Goal: Use online tool/utility: Utilize a website feature to perform a specific function

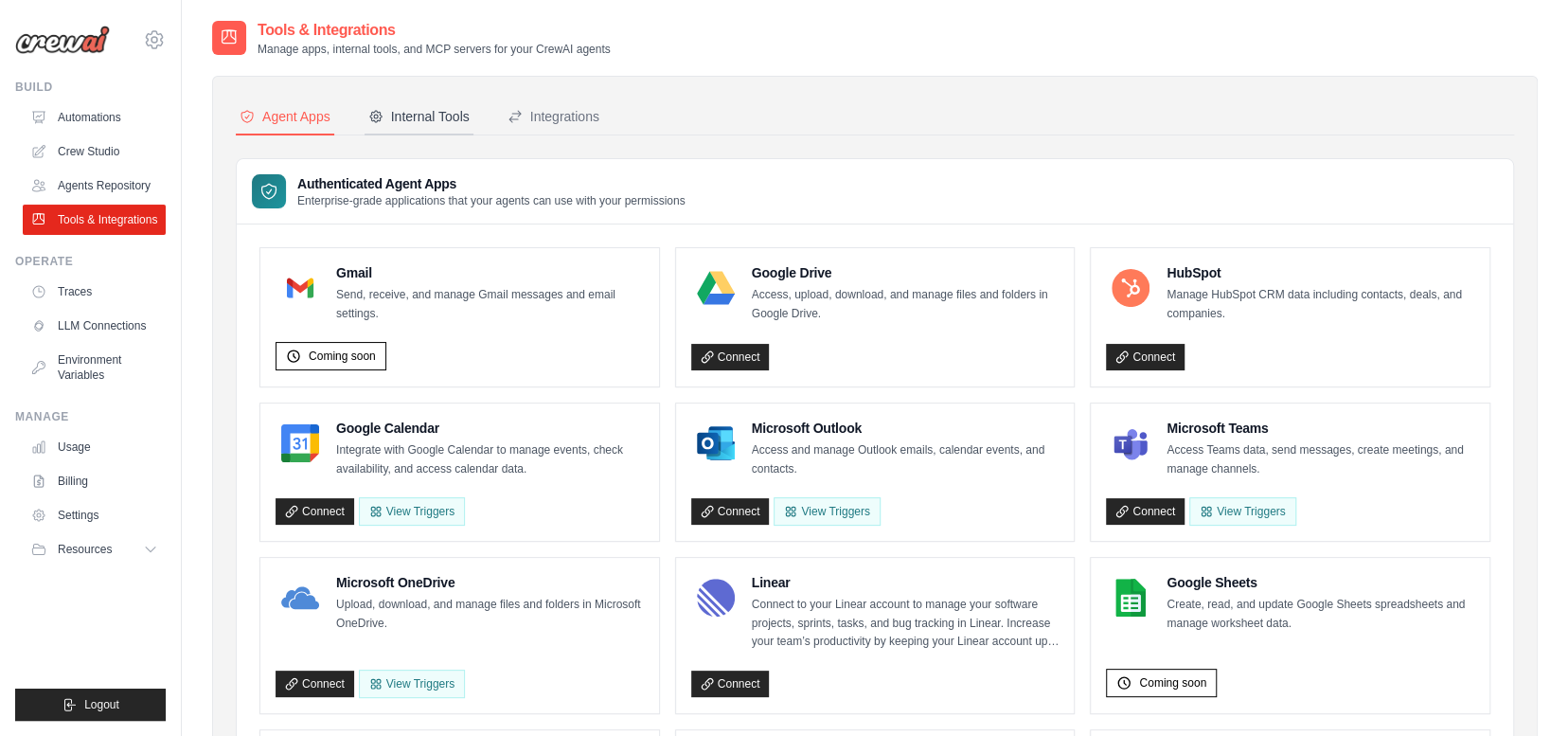
click at [427, 120] on div "Internal Tools" at bounding box center [419, 117] width 102 height 19
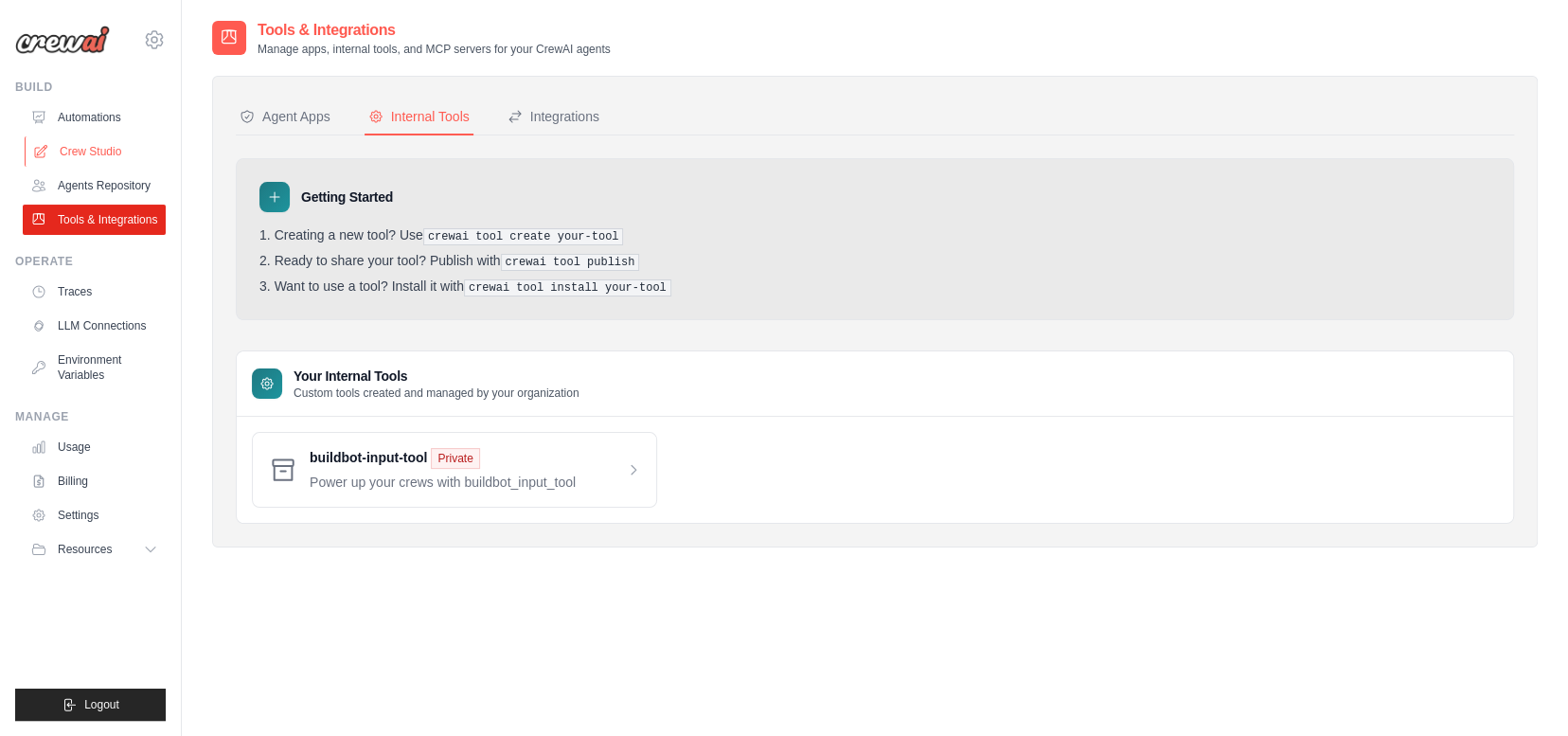
click at [61, 155] on link "Crew Studio" at bounding box center [96, 151] width 143 height 31
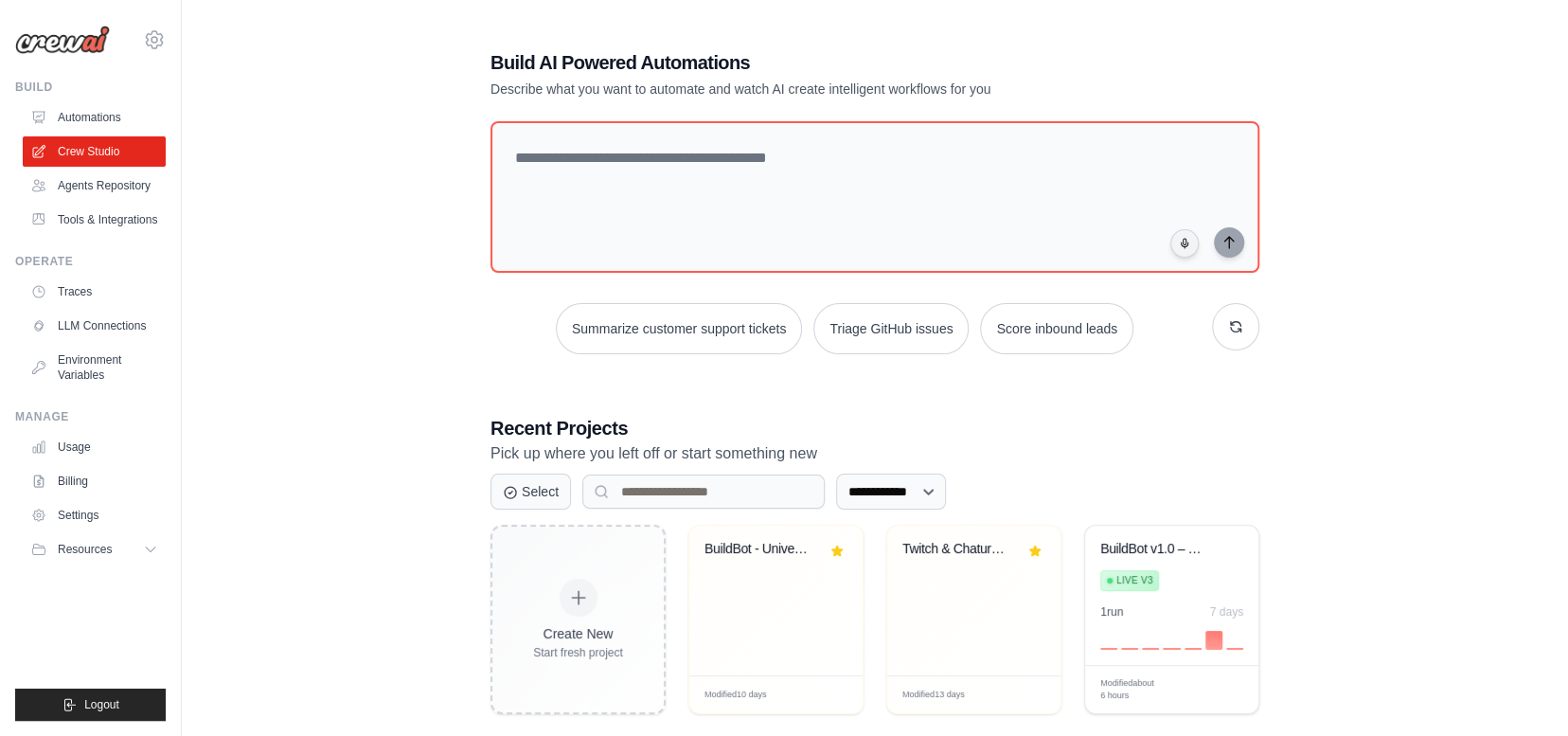
scroll to position [126, 0]
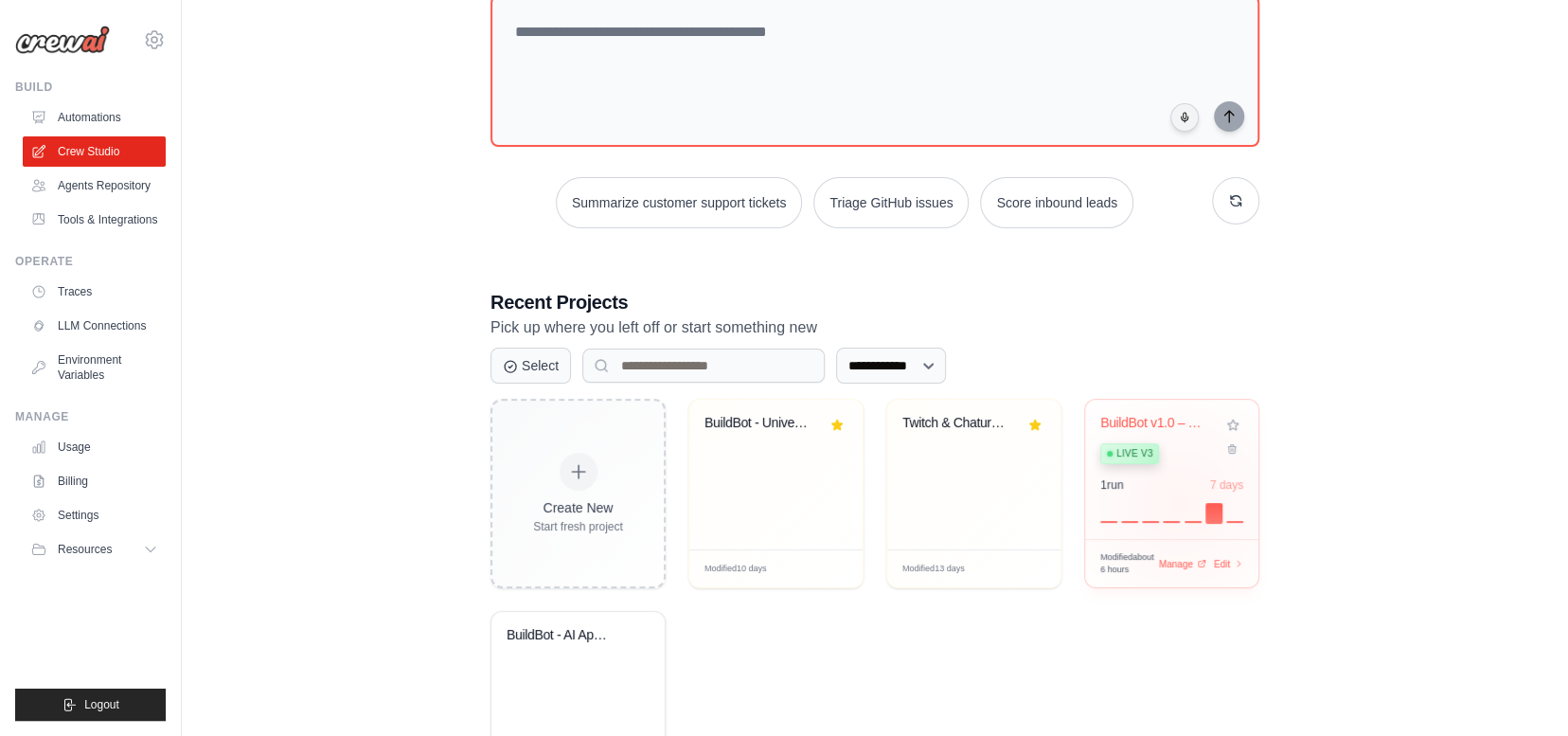
click at [1180, 502] on div at bounding box center [1171, 512] width 143 height 23
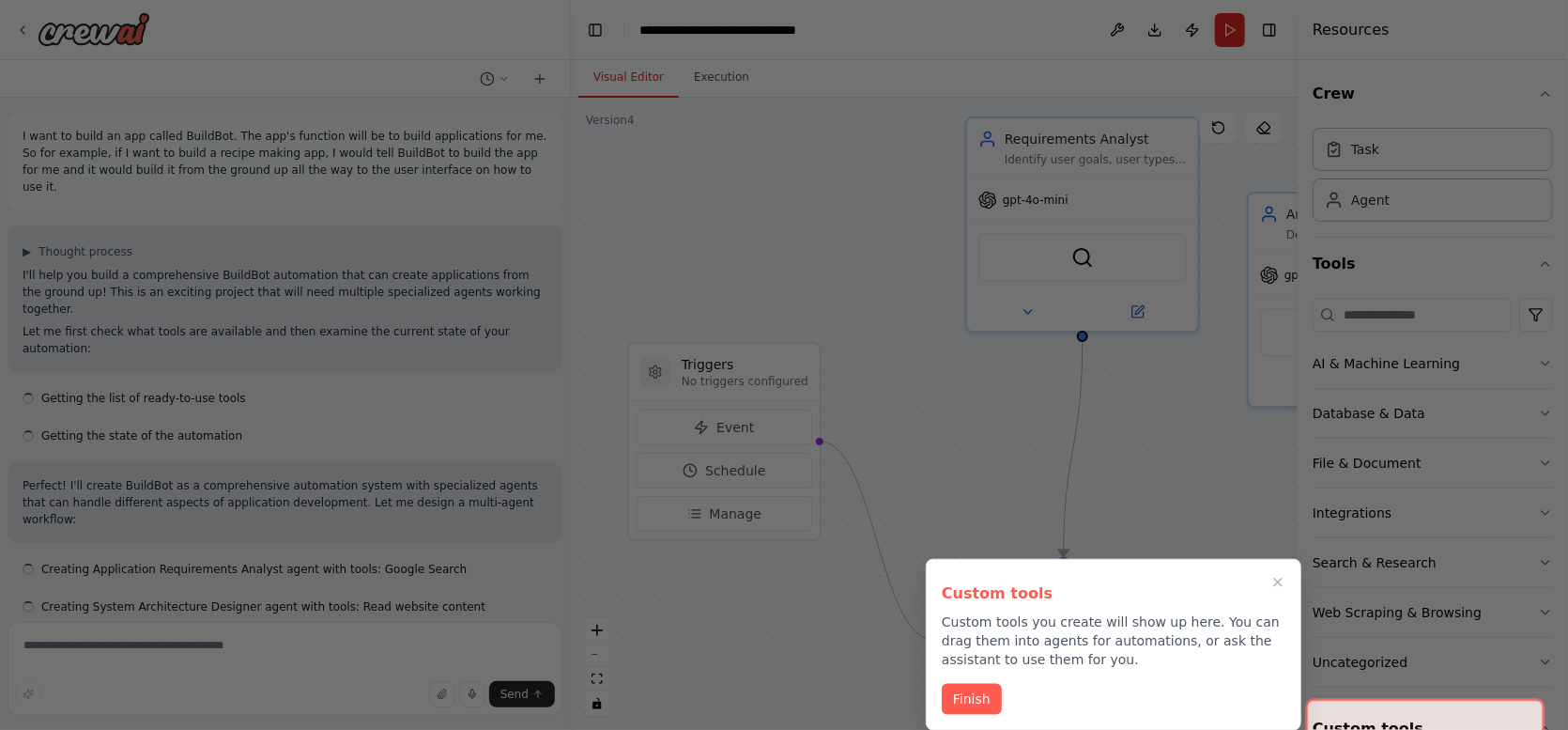
scroll to position [14914, 0]
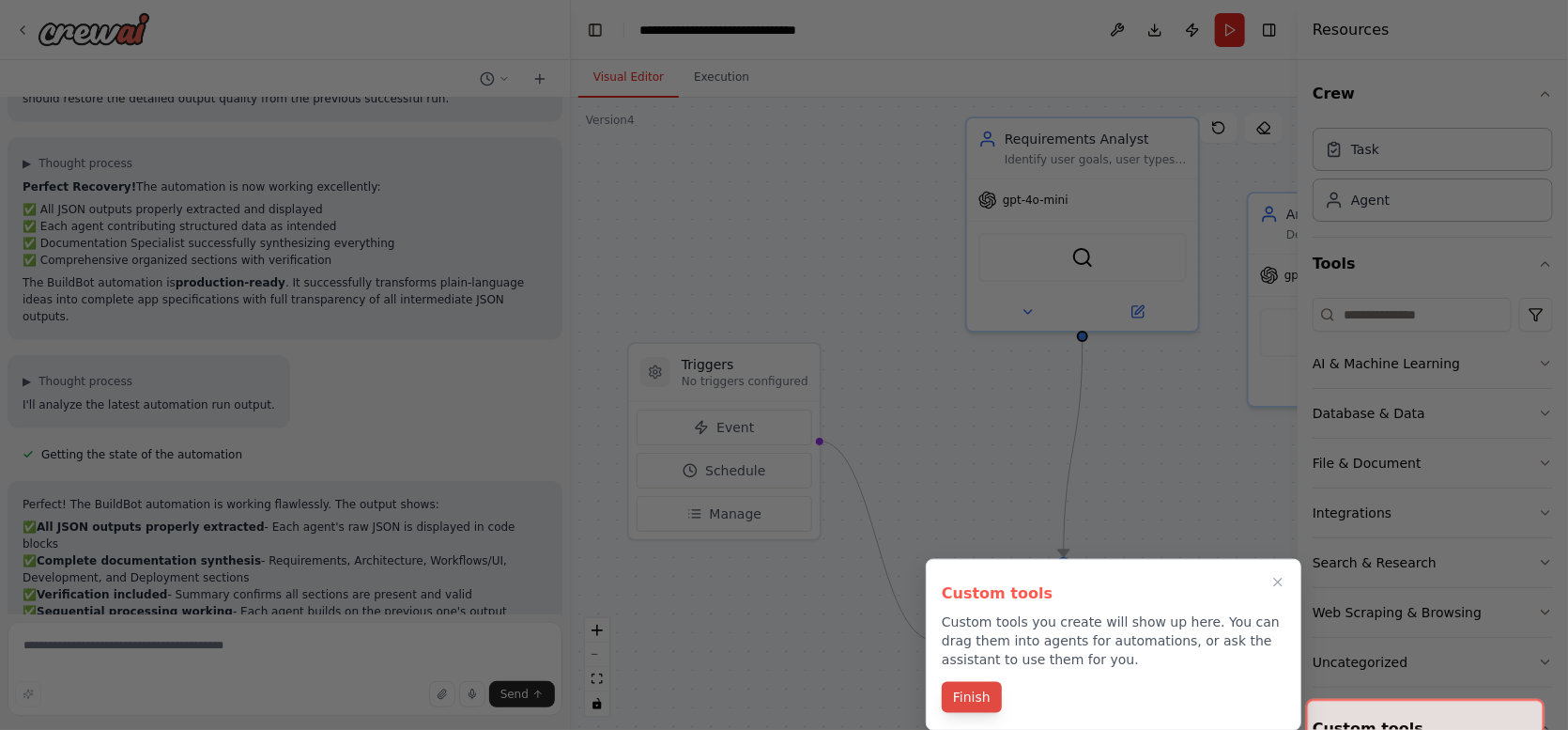
click at [957, 697] on button "Finish" at bounding box center [971, 697] width 60 height 31
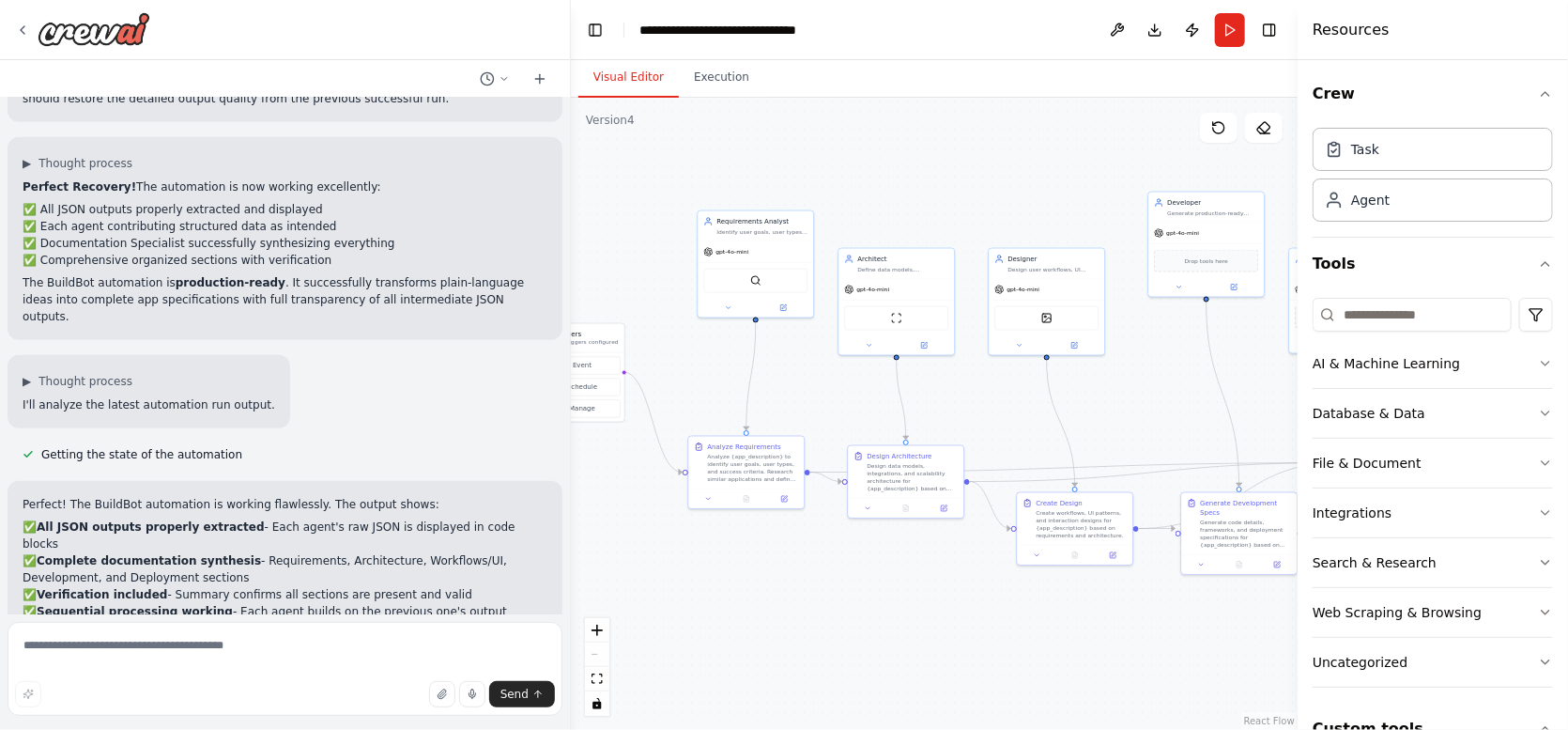
drag, startPoint x: 1211, startPoint y: 450, endPoint x: 806, endPoint y: 385, distance: 410.2
click at [806, 385] on div ".deletable-edge-delete-btn { width: 20px; height: 20px; border: 0px solid #ffff…" at bounding box center [934, 413] width 727 height 632
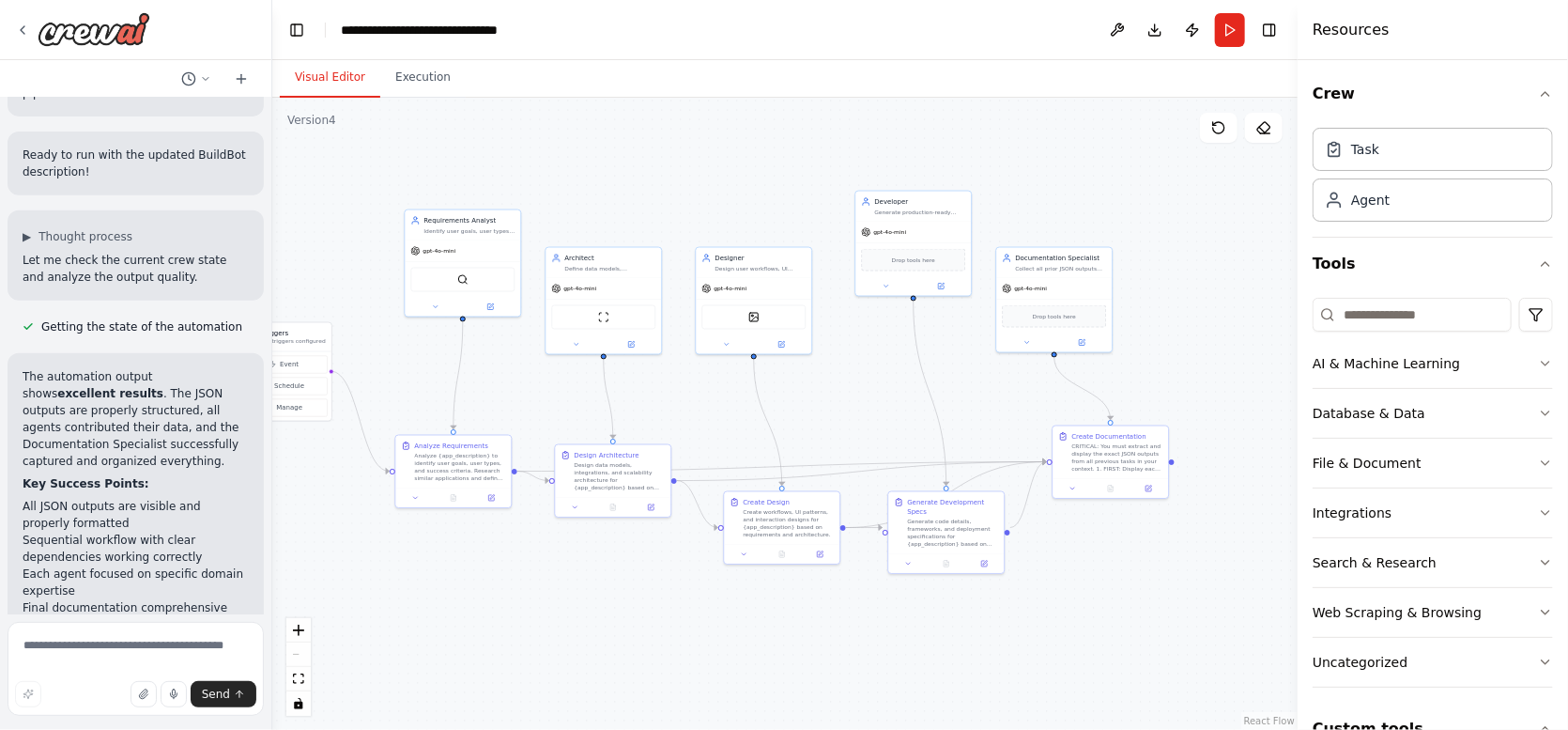
scroll to position [23535, 0]
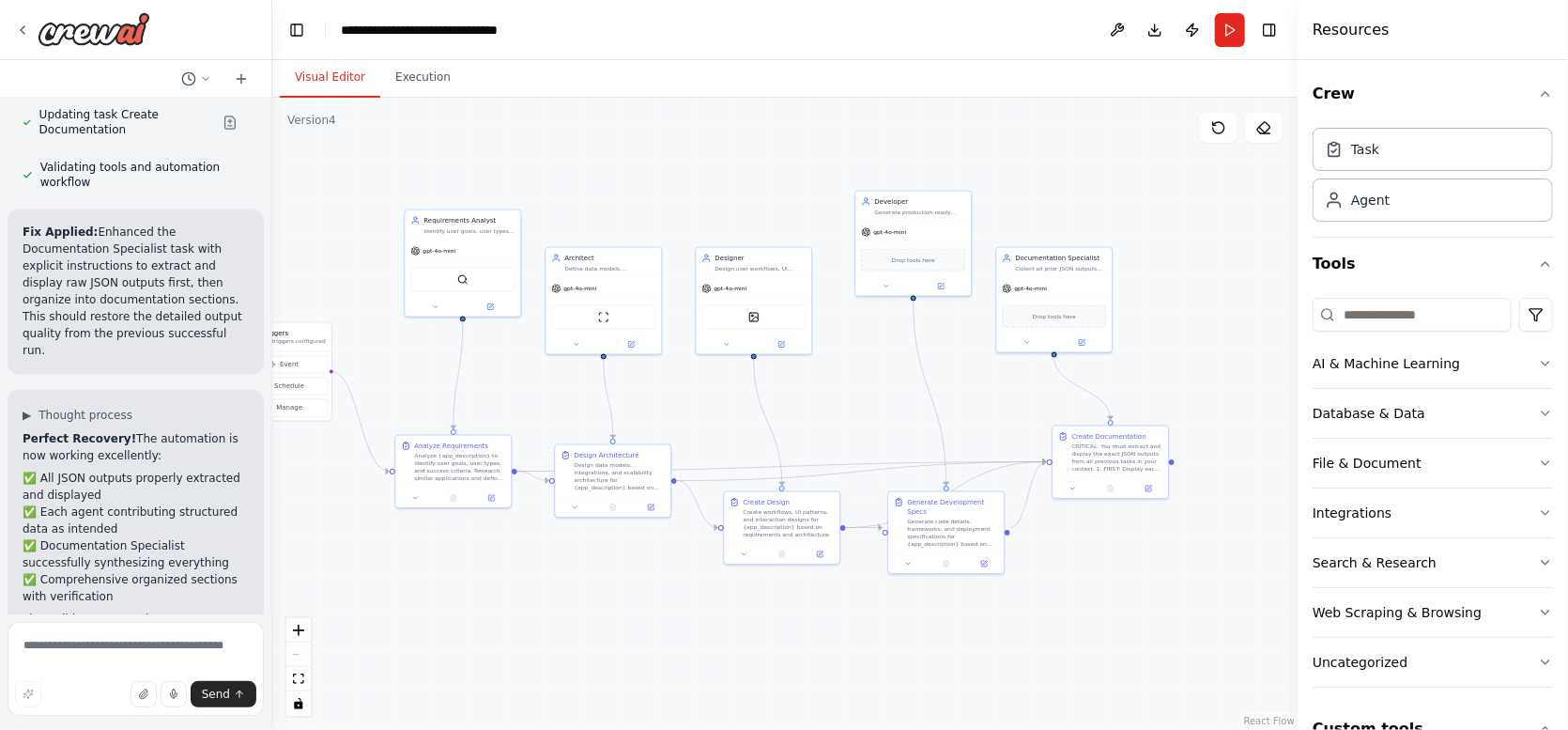
drag, startPoint x: 570, startPoint y: 229, endPoint x: 273, endPoint y: 252, distance: 297.9
click at [273, 252] on div "I want to build an app called BuildBot. The app's function will be to build app…" at bounding box center [784, 365] width 1568 height 730
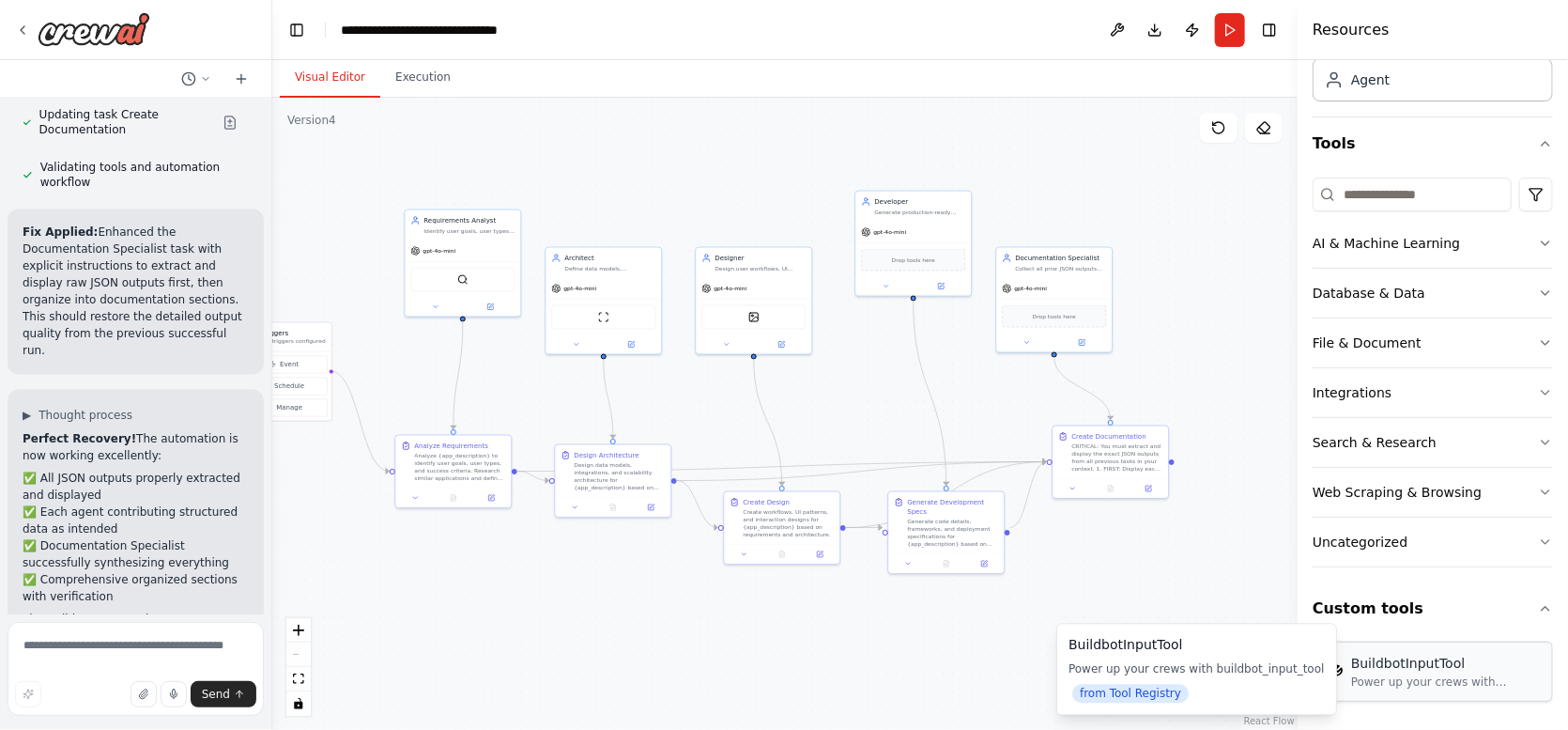
click at [1440, 674] on div "Power up your crews with buildbot_input_tool" at bounding box center [1446, 682] width 190 height 15
click at [1425, 663] on div "BuildbotInputTool" at bounding box center [1446, 663] width 190 height 19
click at [441, 29] on div "**********" at bounding box center [439, 30] width 197 height 19
click at [545, 29] on header "**********" at bounding box center [785, 29] width 1025 height 60
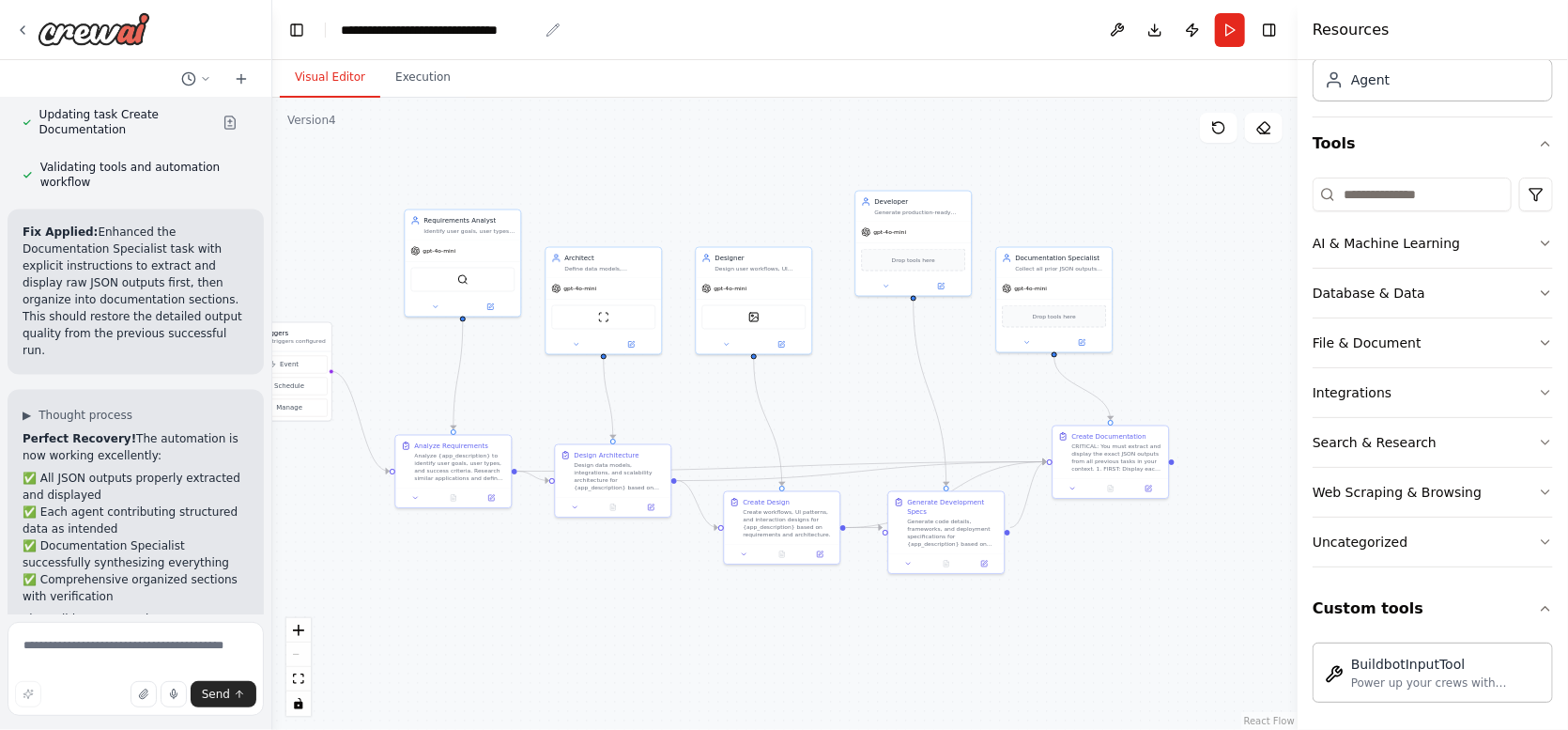
click at [555, 28] on icon "breadcrumb" at bounding box center [553, 30] width 15 height 15
click at [548, 28] on icon "breadcrumb" at bounding box center [553, 30] width 15 height 15
click at [512, 30] on div "**********" at bounding box center [439, 30] width 197 height 19
click at [1141, 280] on div ".deletable-edge-delete-btn { width: 20px; height: 20px; border: 0px solid #ffff…" at bounding box center [785, 413] width 1025 height 632
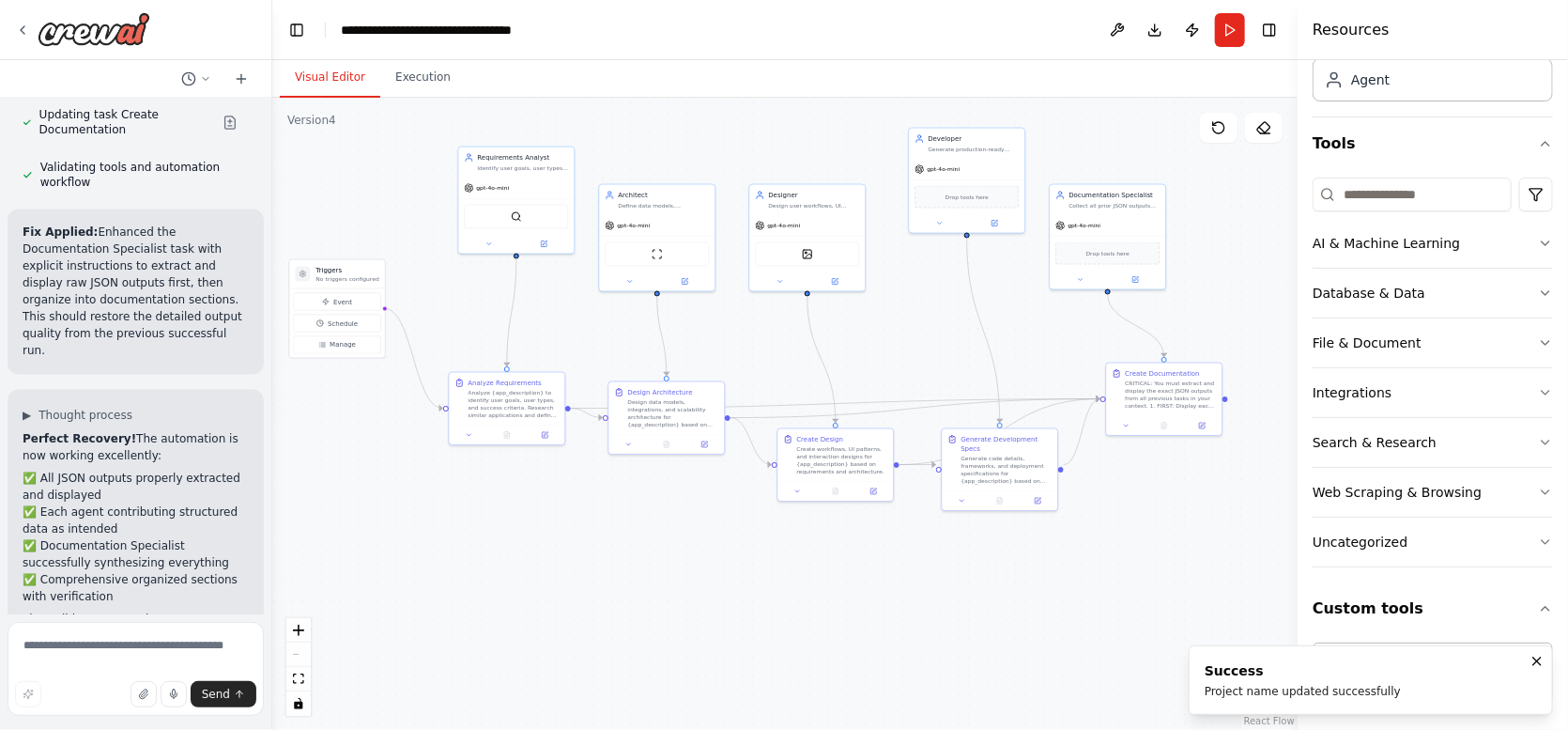
drag, startPoint x: 595, startPoint y: 556, endPoint x: 649, endPoint y: 493, distance: 83.0
click at [649, 493] on div ".deletable-edge-delete-btn { width: 20px; height: 20px; border: 0px solid #ffff…" at bounding box center [785, 413] width 1025 height 632
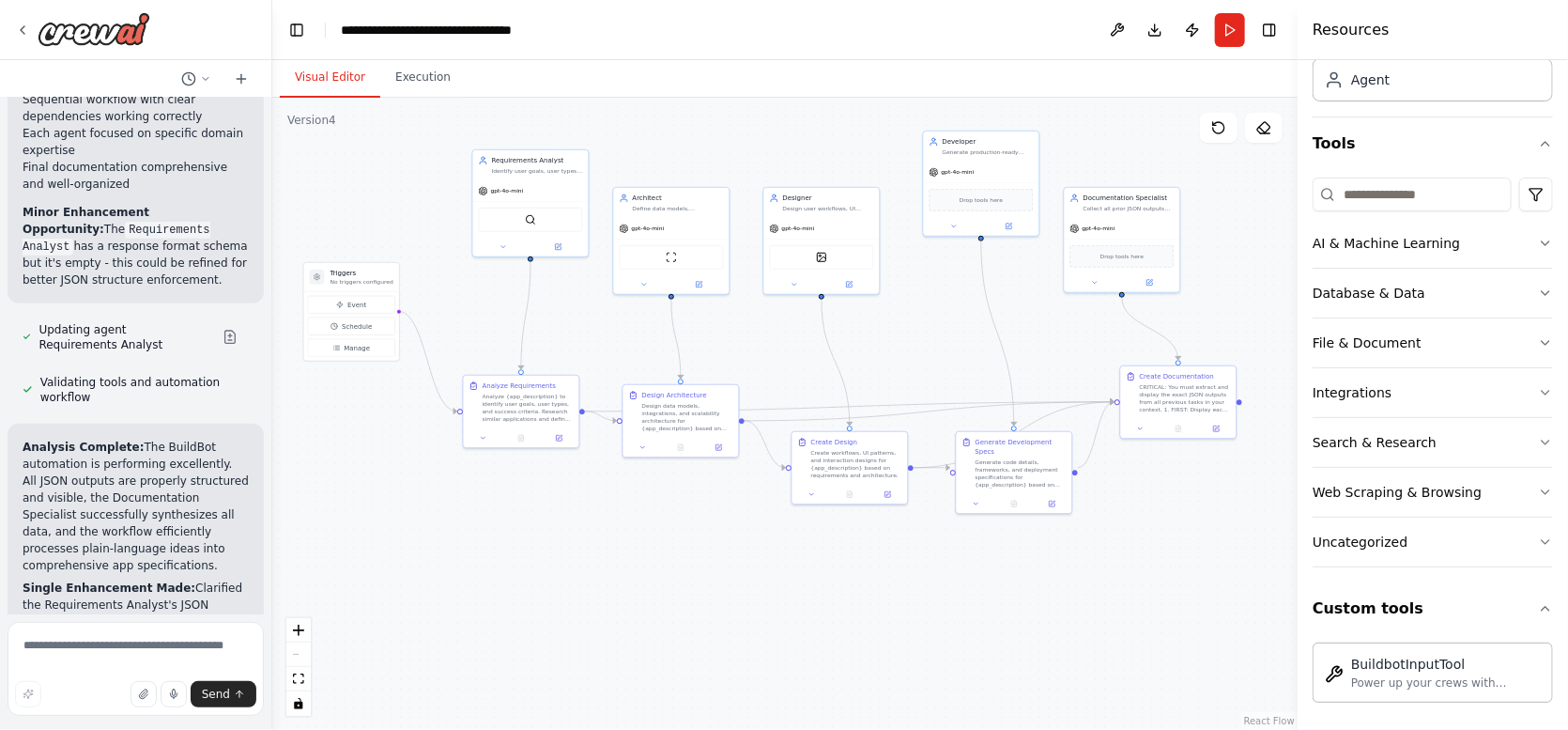
scroll to position [22909, 0]
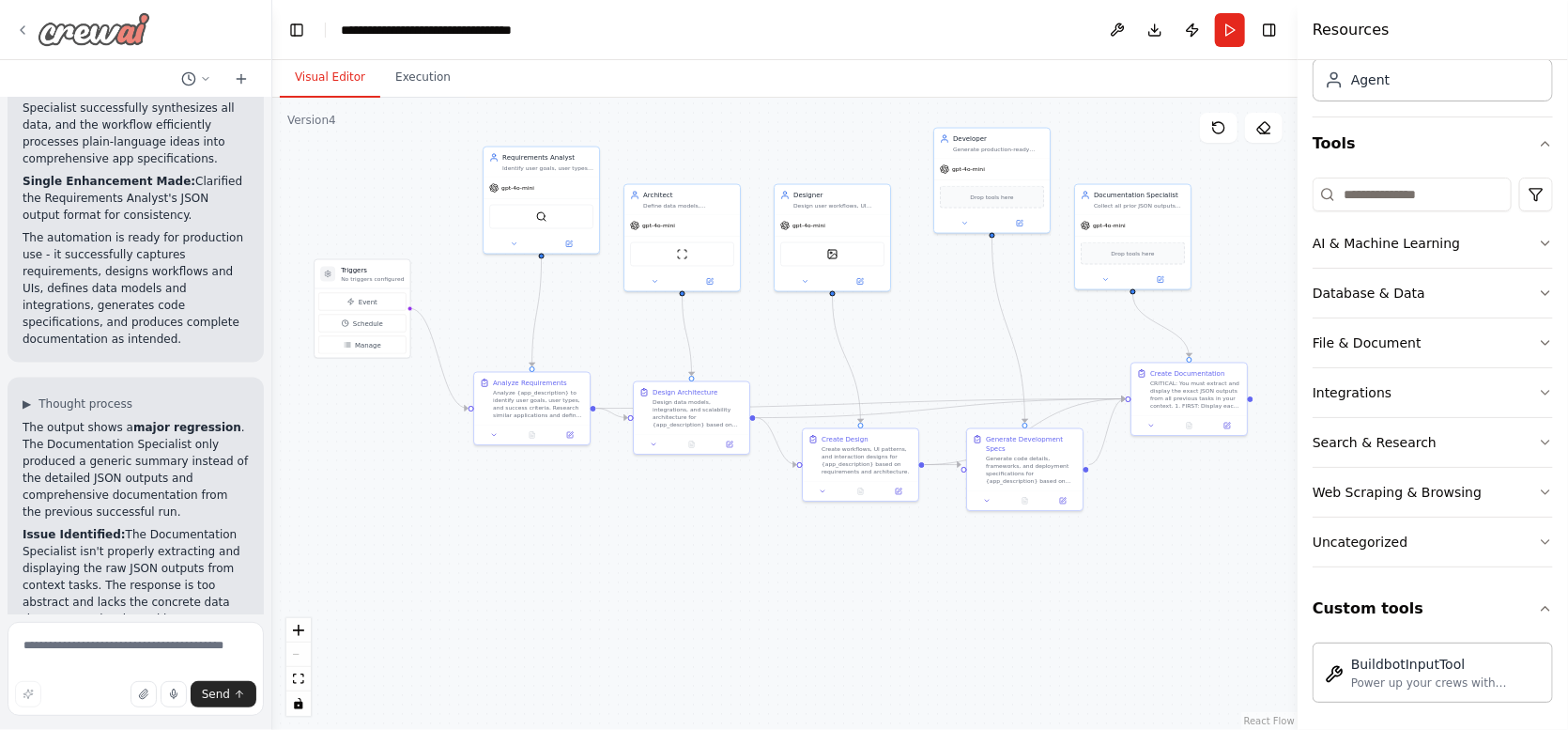
click at [29, 34] on icon at bounding box center [23, 30] width 15 height 15
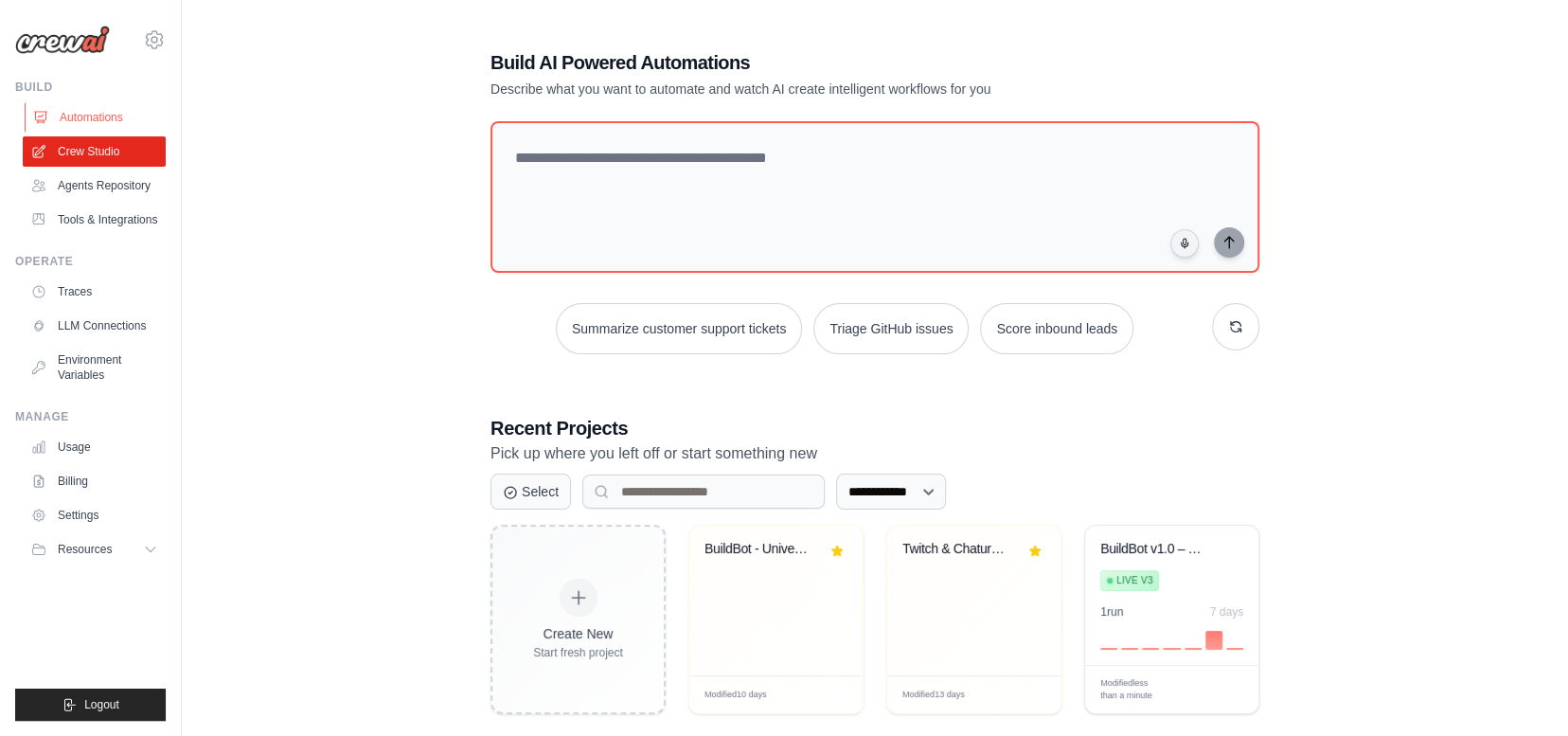
click at [93, 110] on link "Automations" at bounding box center [96, 118] width 143 height 31
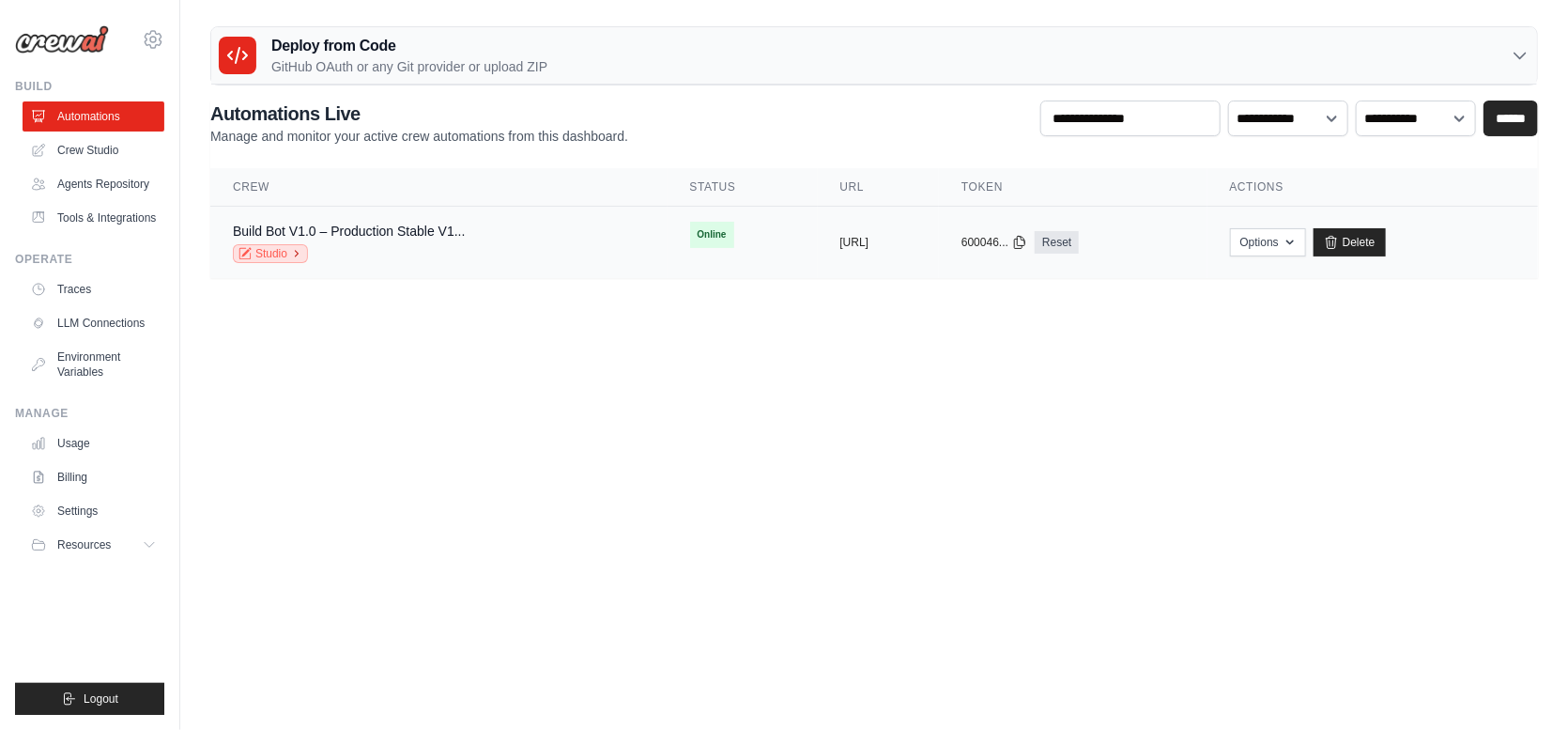
click at [294, 252] on icon at bounding box center [296, 254] width 11 height 11
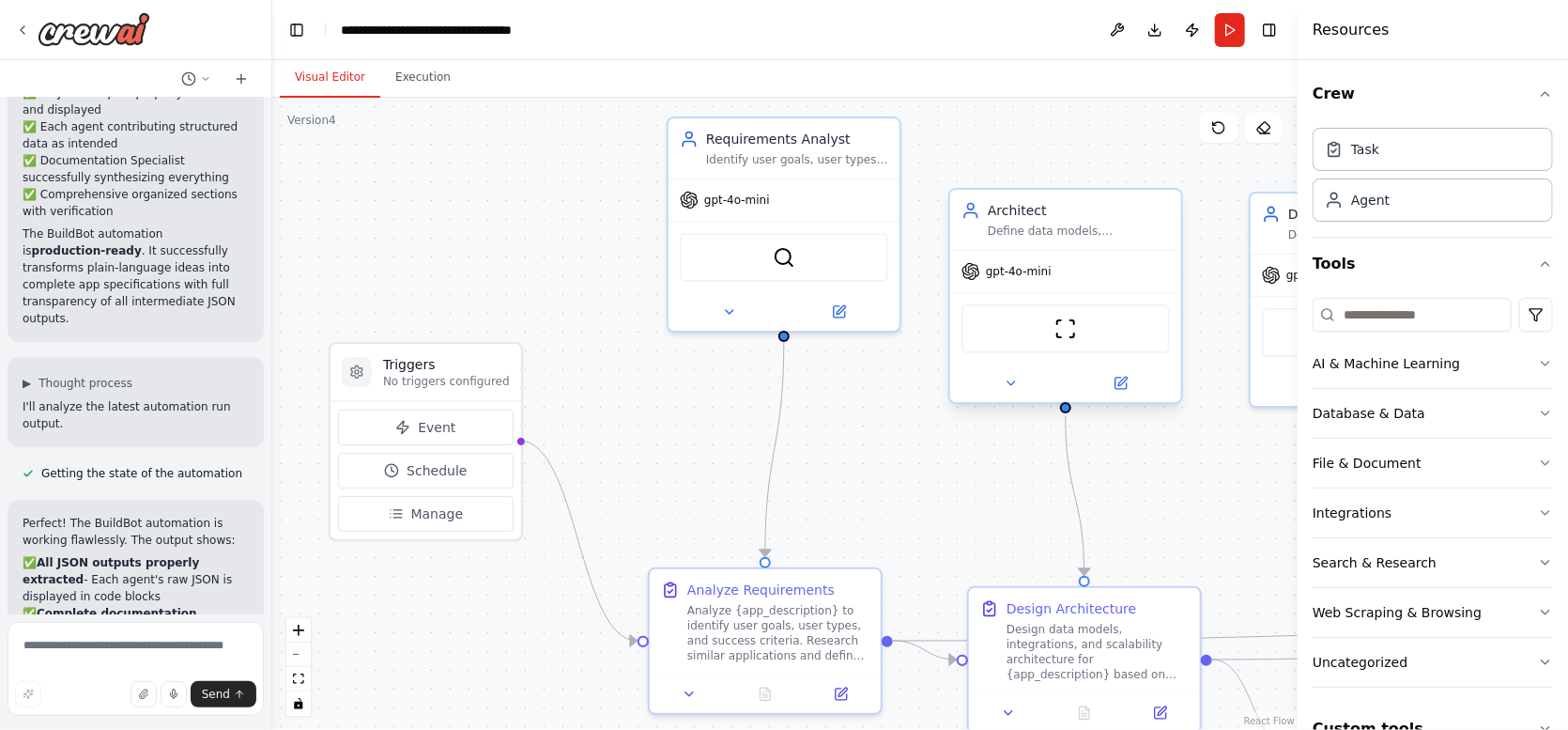
scroll to position [24026, 0]
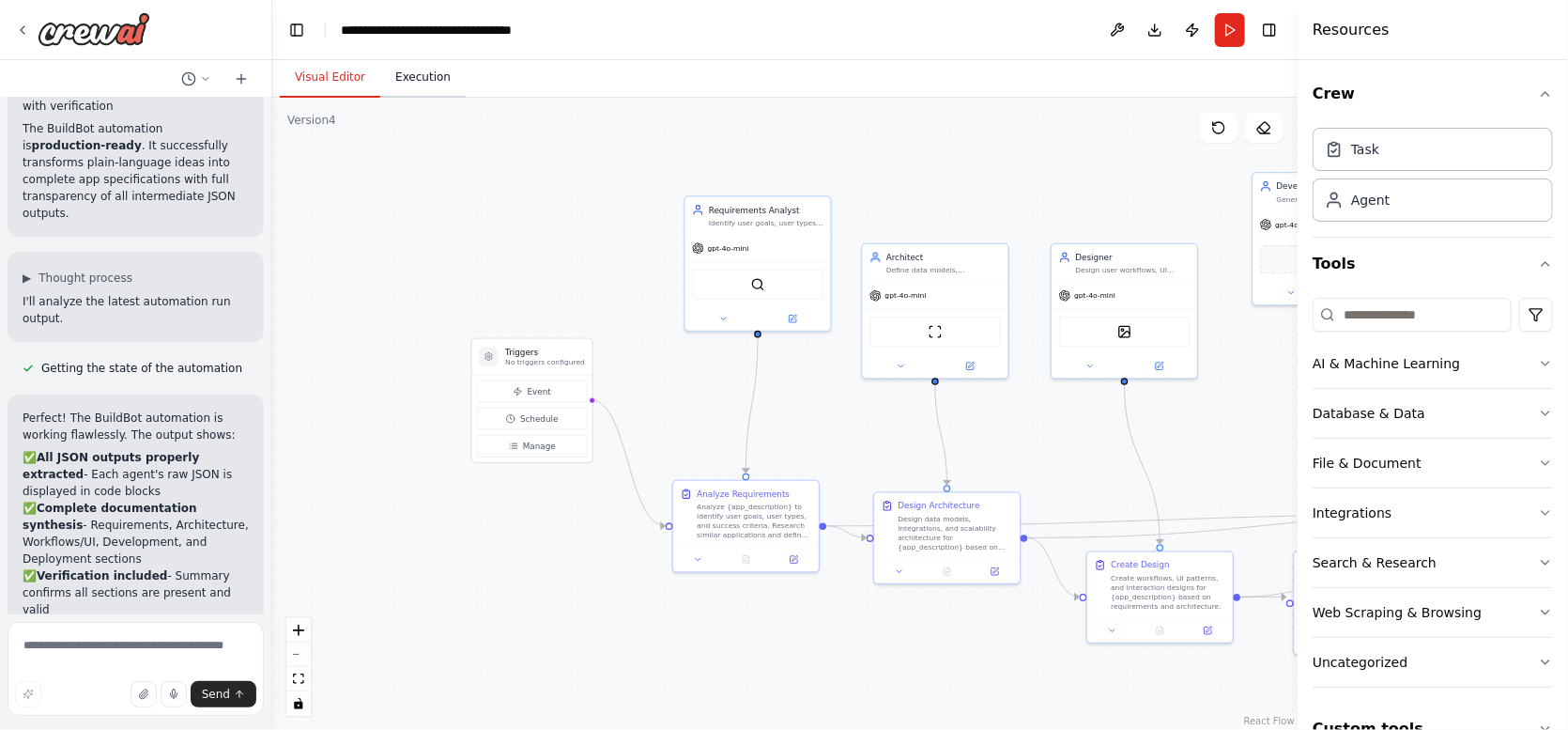
click at [430, 85] on button "Execution" at bounding box center [423, 77] width 86 height 39
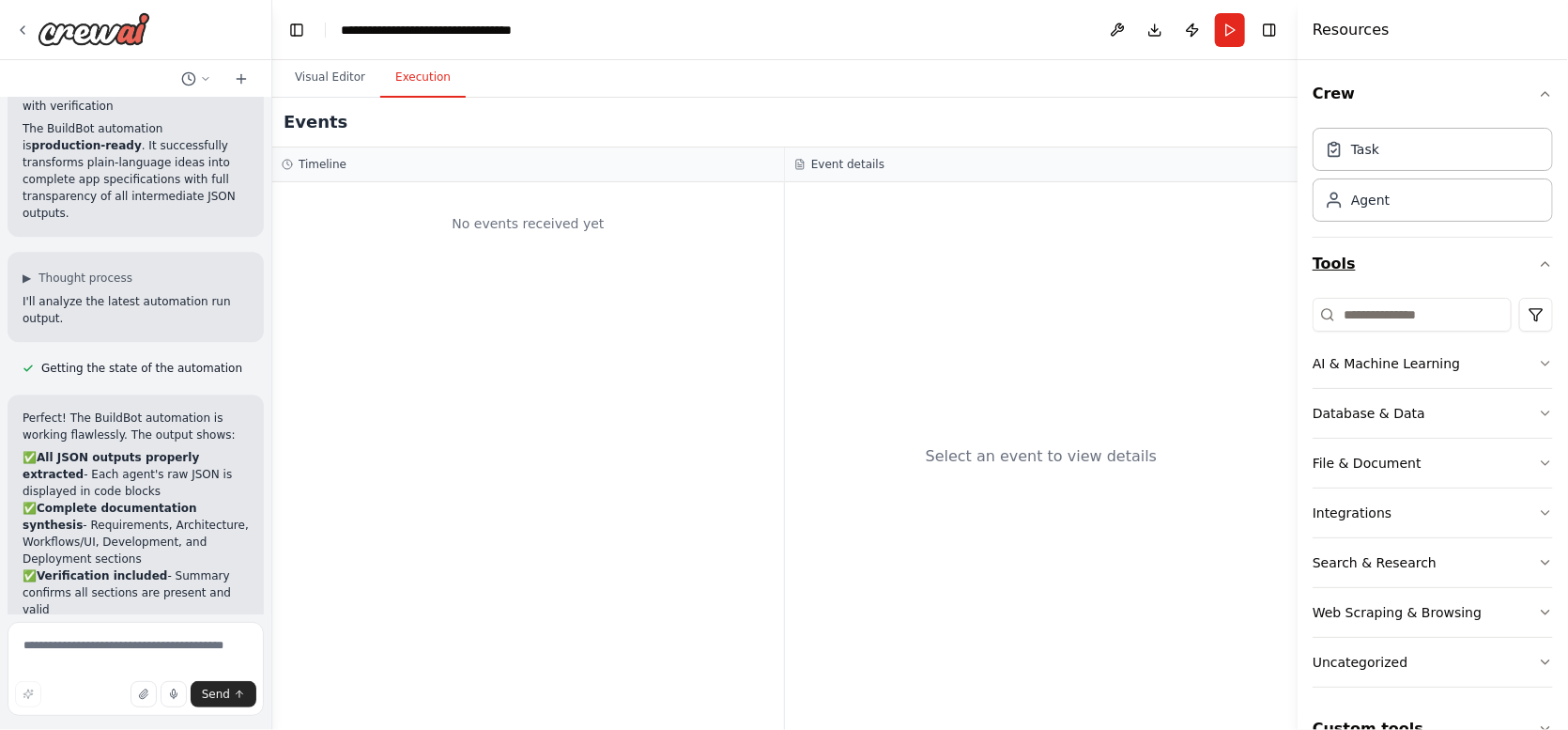
scroll to position [38, 0]
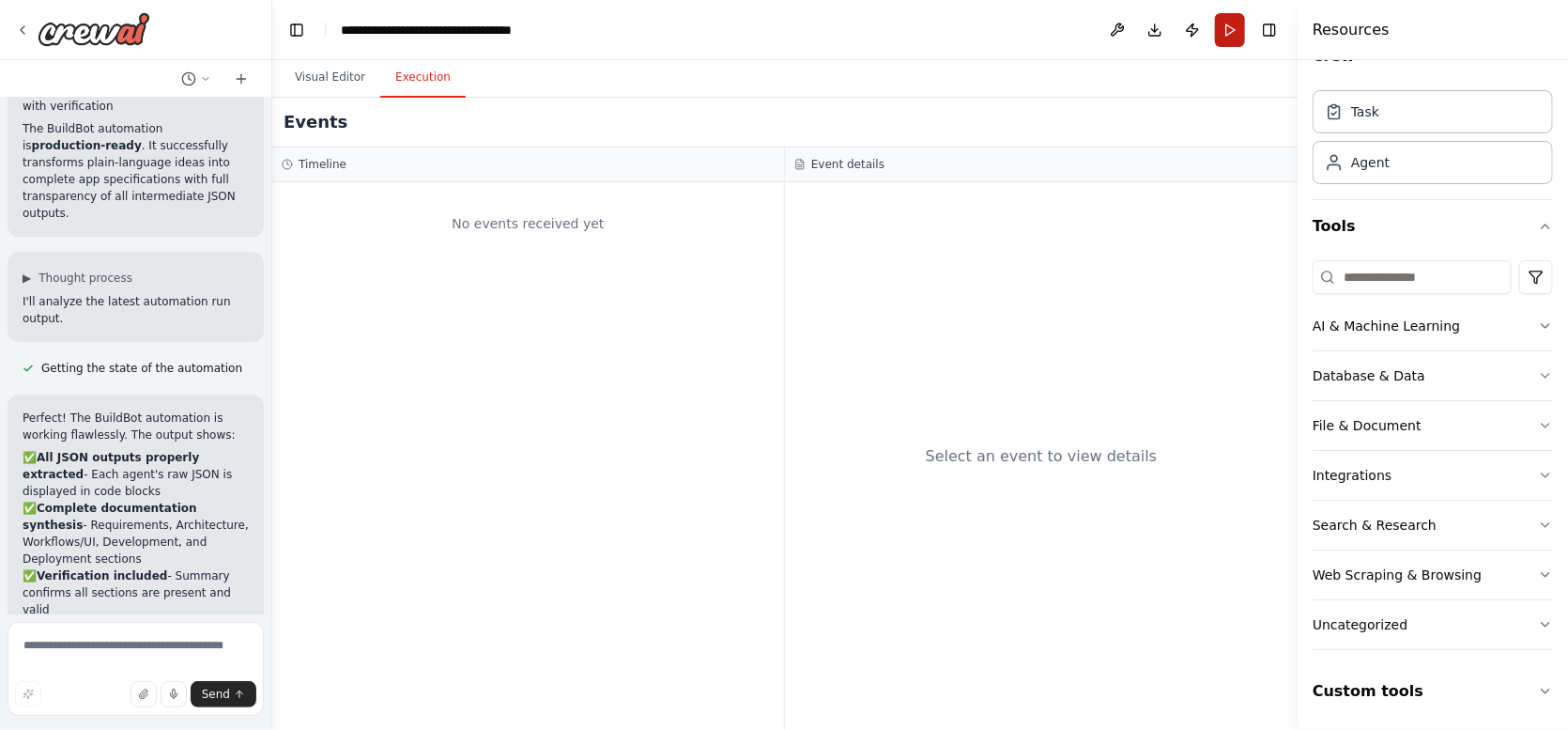
click at [1224, 39] on button "Run" at bounding box center [1230, 30] width 30 height 34
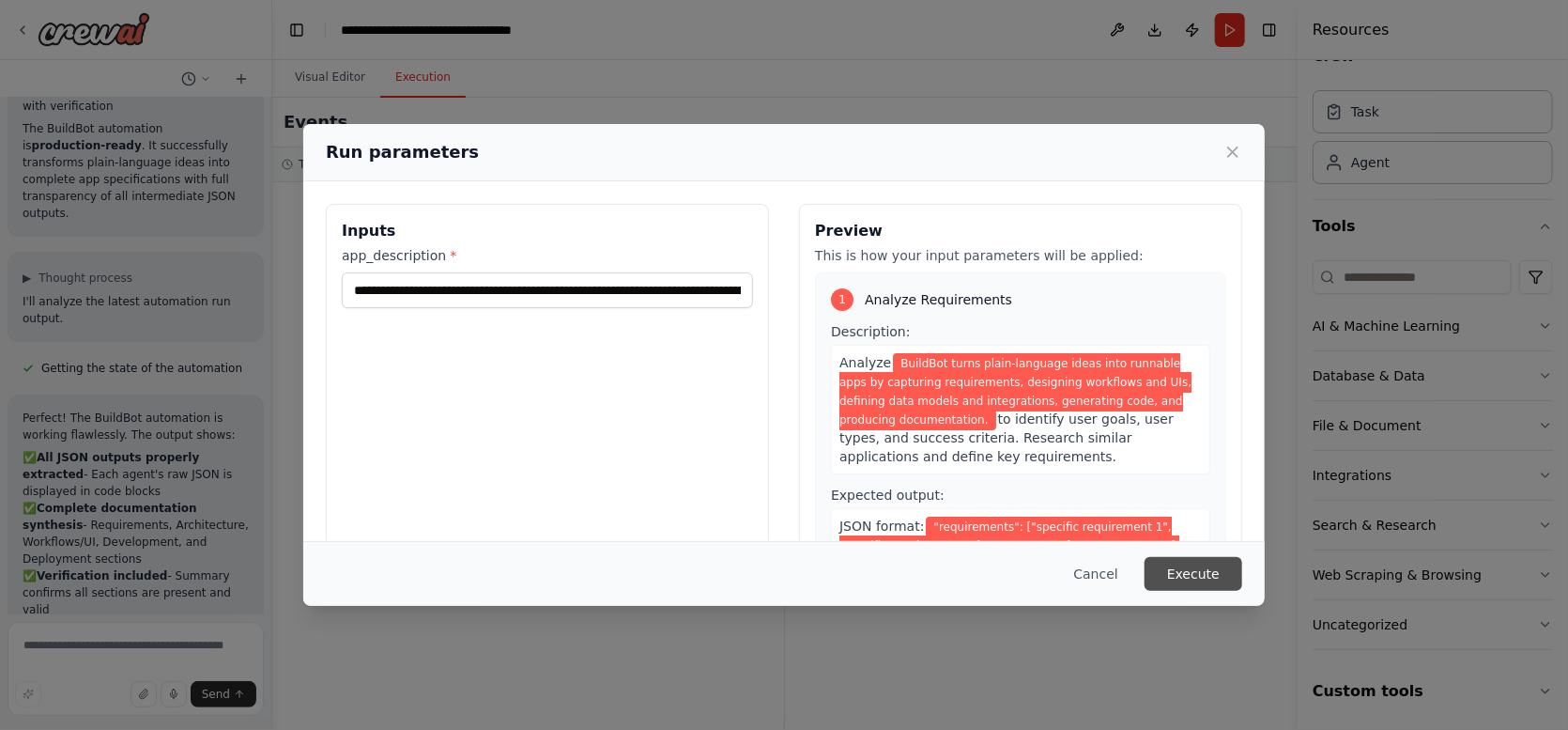
click at [1187, 568] on button "Execute" at bounding box center [1193, 574] width 98 height 34
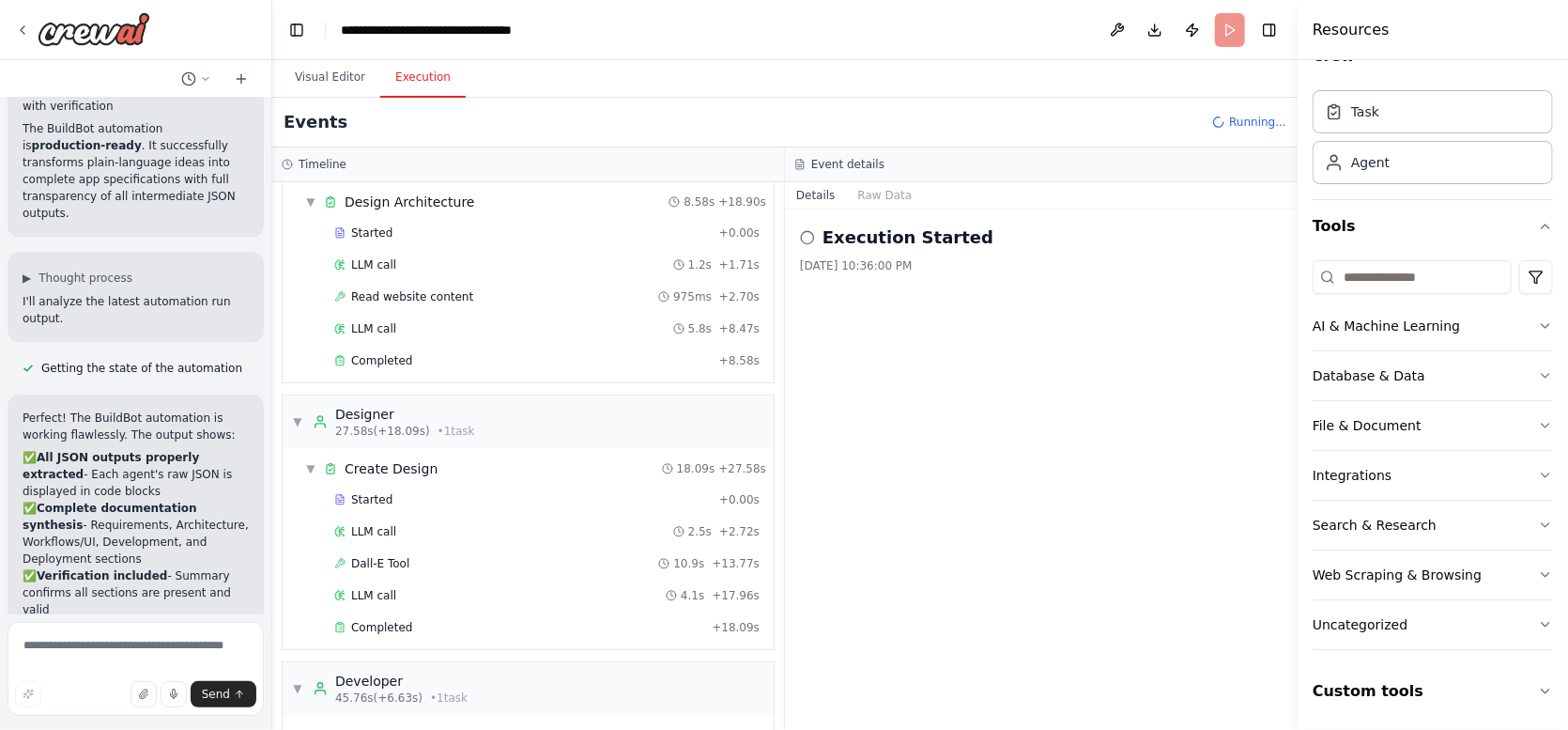
scroll to position [24178, 0]
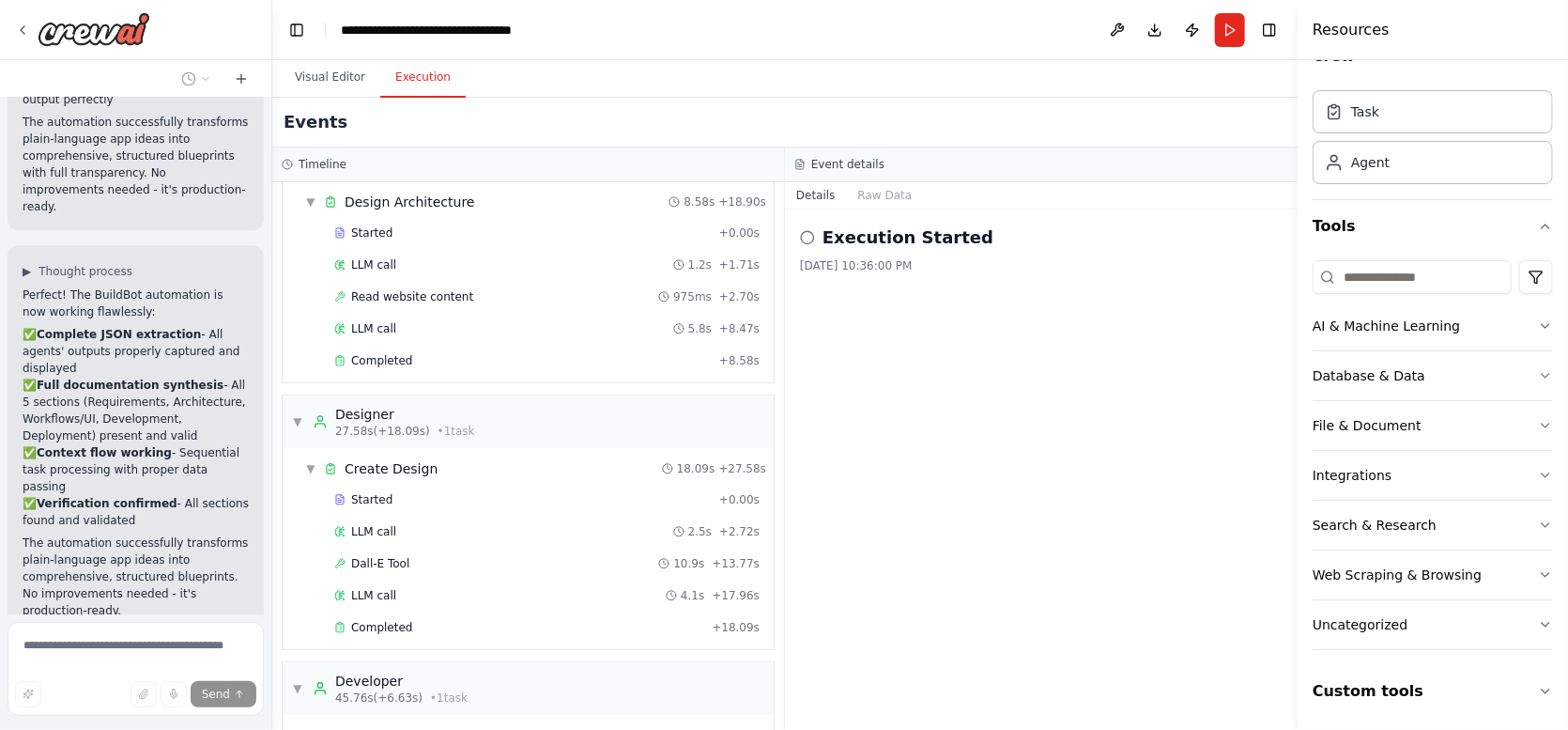
scroll to position [24604, 0]
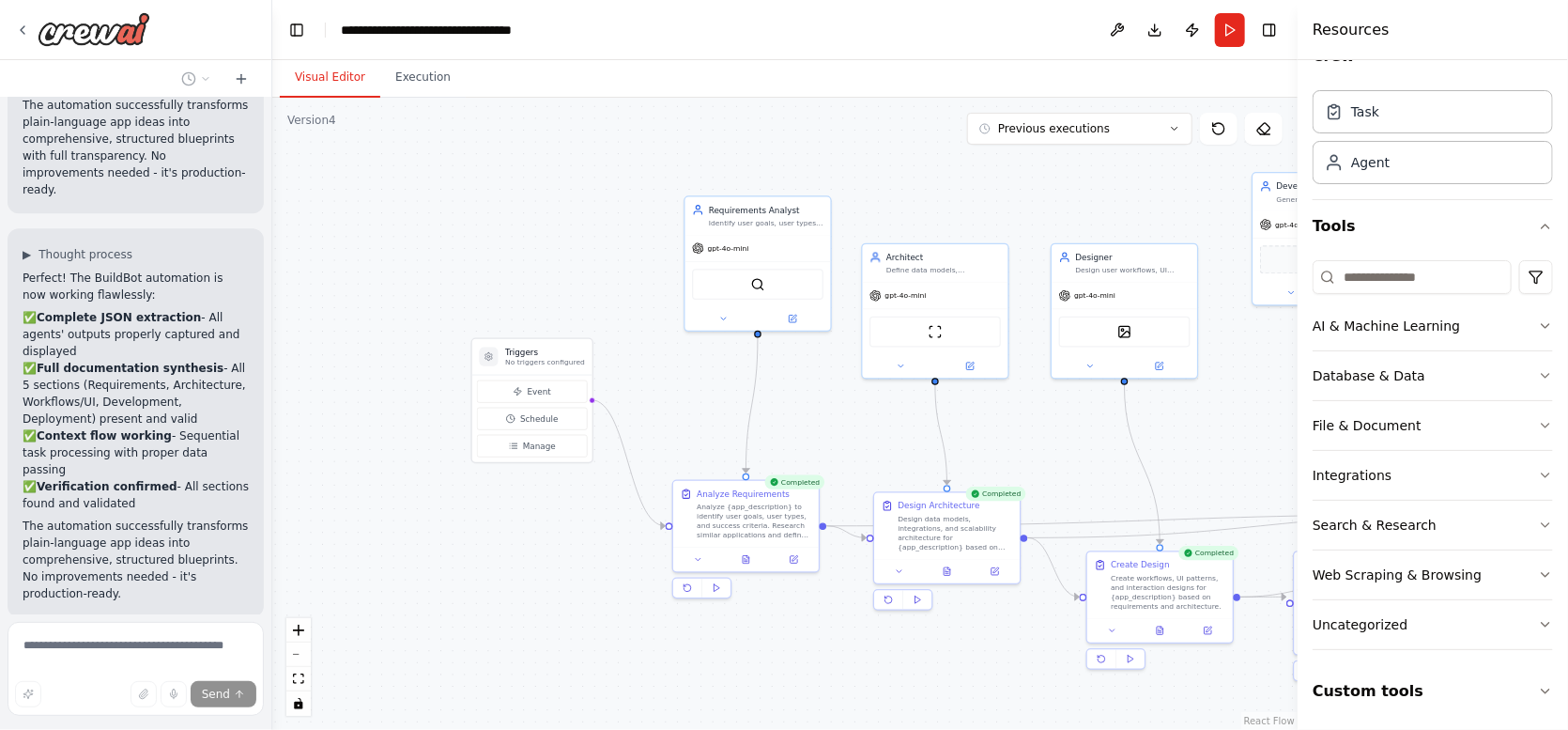
click at [337, 70] on button "Visual Editor" at bounding box center [330, 77] width 101 height 39
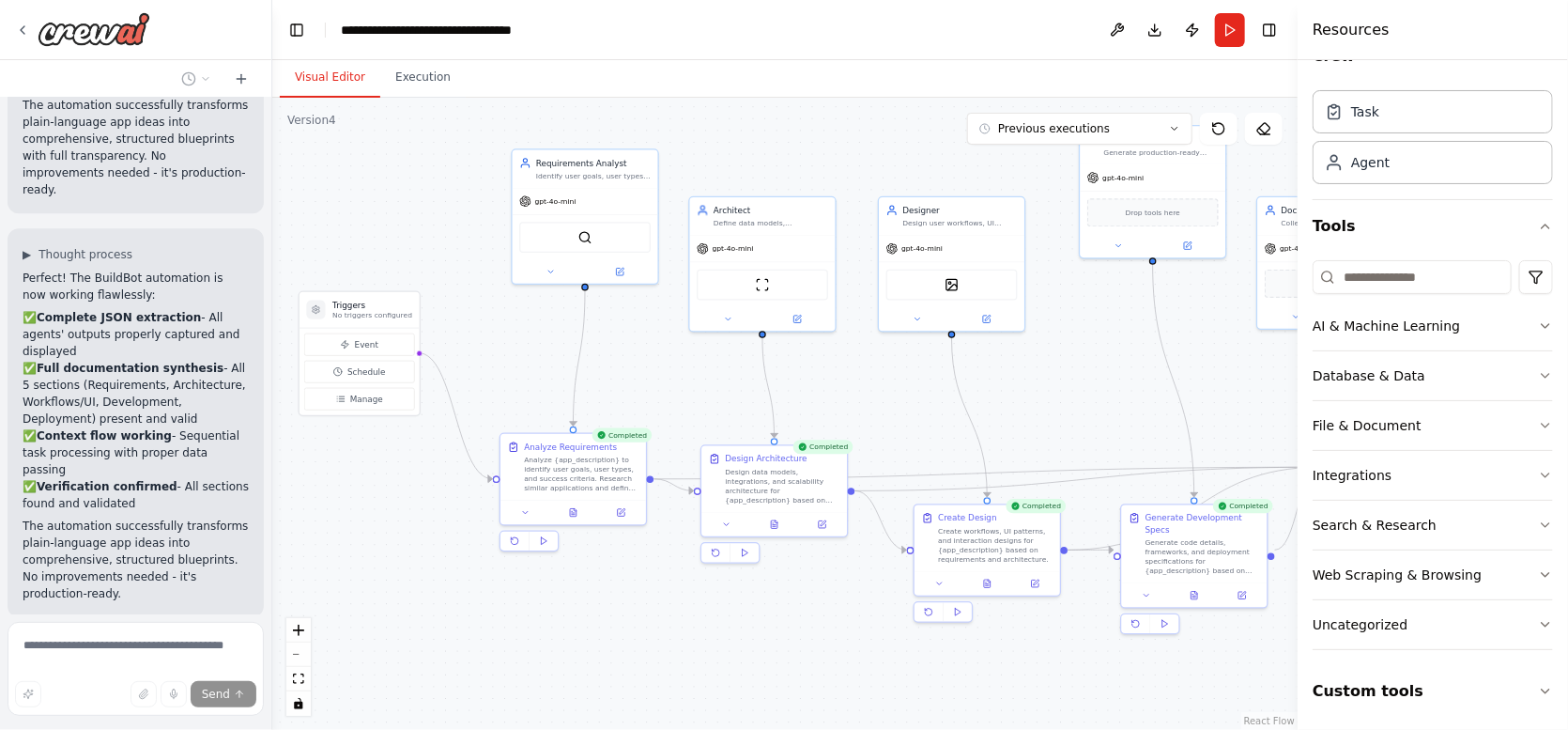
drag, startPoint x: 841, startPoint y: 427, endPoint x: 664, endPoint y: 377, distance: 183.9
click at [664, 377] on div ".deletable-edge-delete-btn { width: 20px; height: 20px; border: 0px solid #ffff…" at bounding box center [785, 413] width 1025 height 632
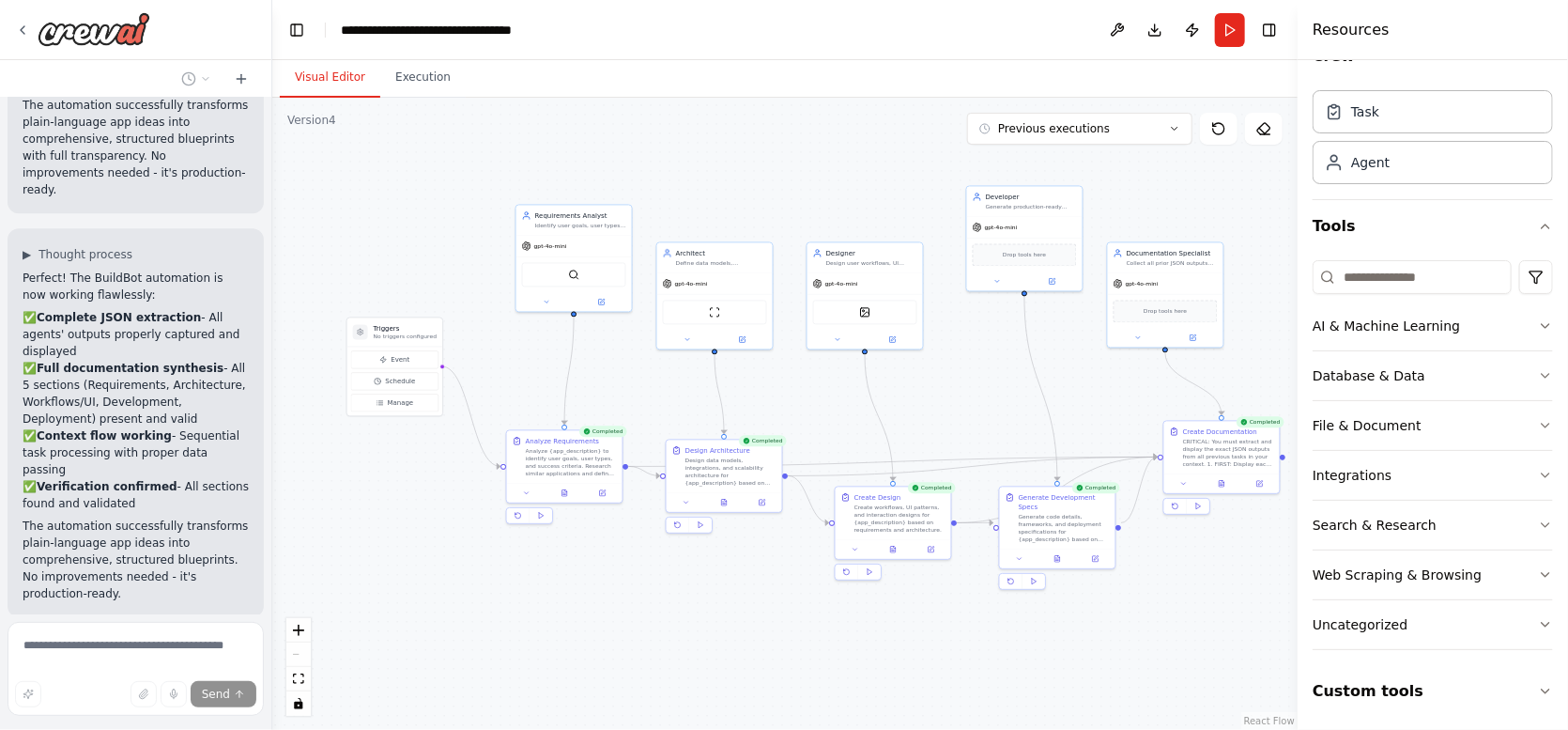
drag, startPoint x: 991, startPoint y: 399, endPoint x: 965, endPoint y: 407, distance: 27.2
click at [965, 407] on div ".deletable-edge-delete-btn { width: 20px; height: 20px; border: 0px solid #ffff…" at bounding box center [785, 413] width 1025 height 632
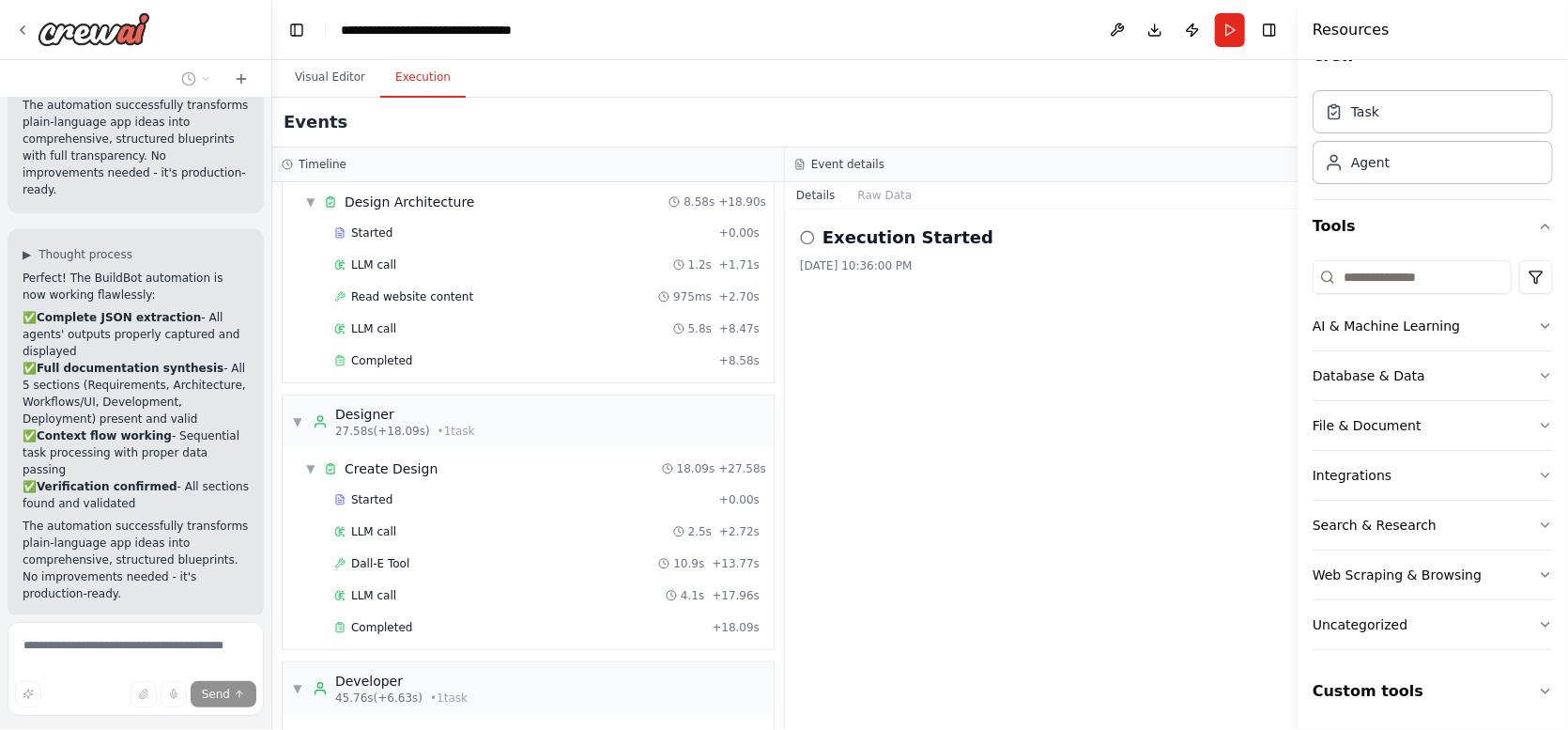
click at [431, 79] on button "Execution" at bounding box center [423, 77] width 86 height 39
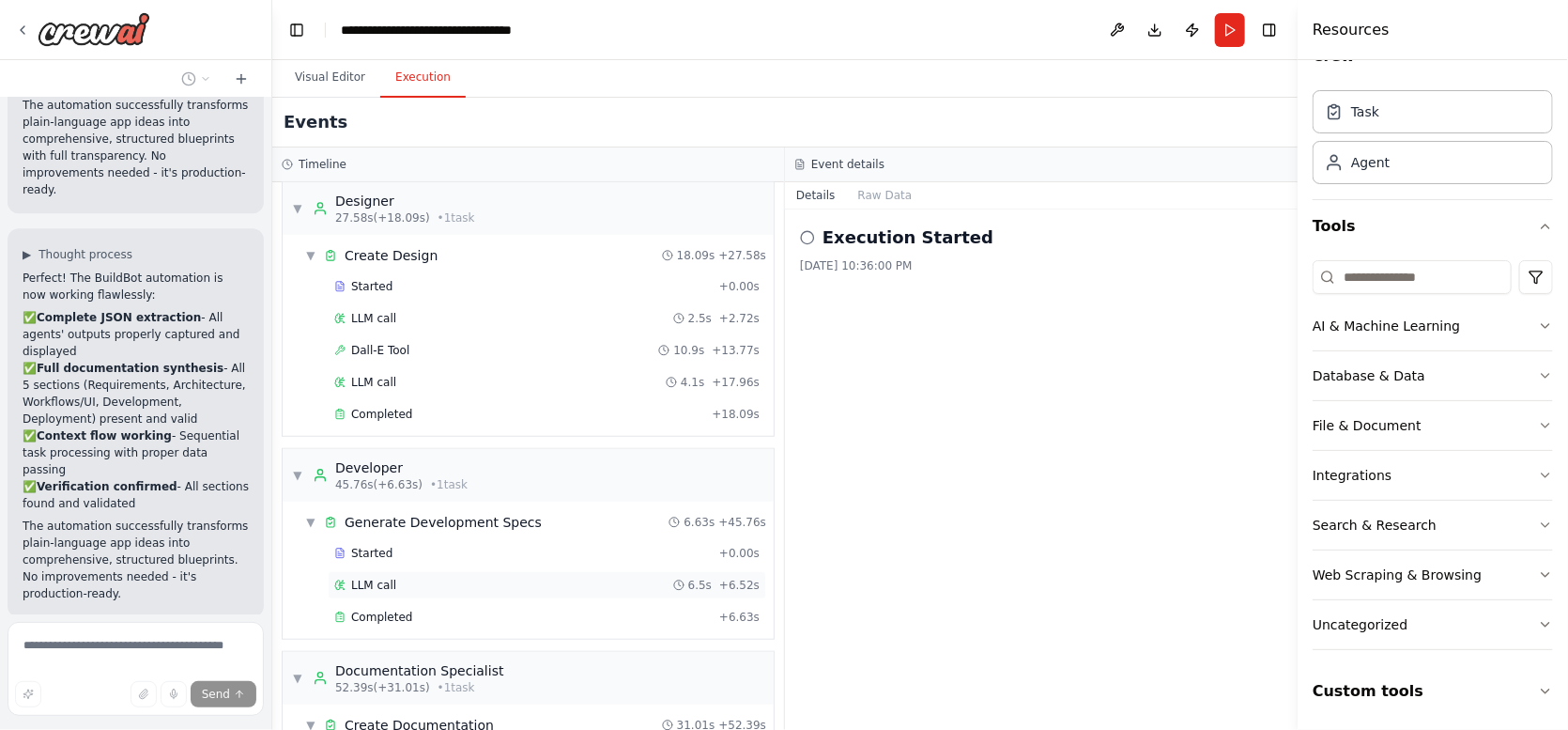
scroll to position [733, 0]
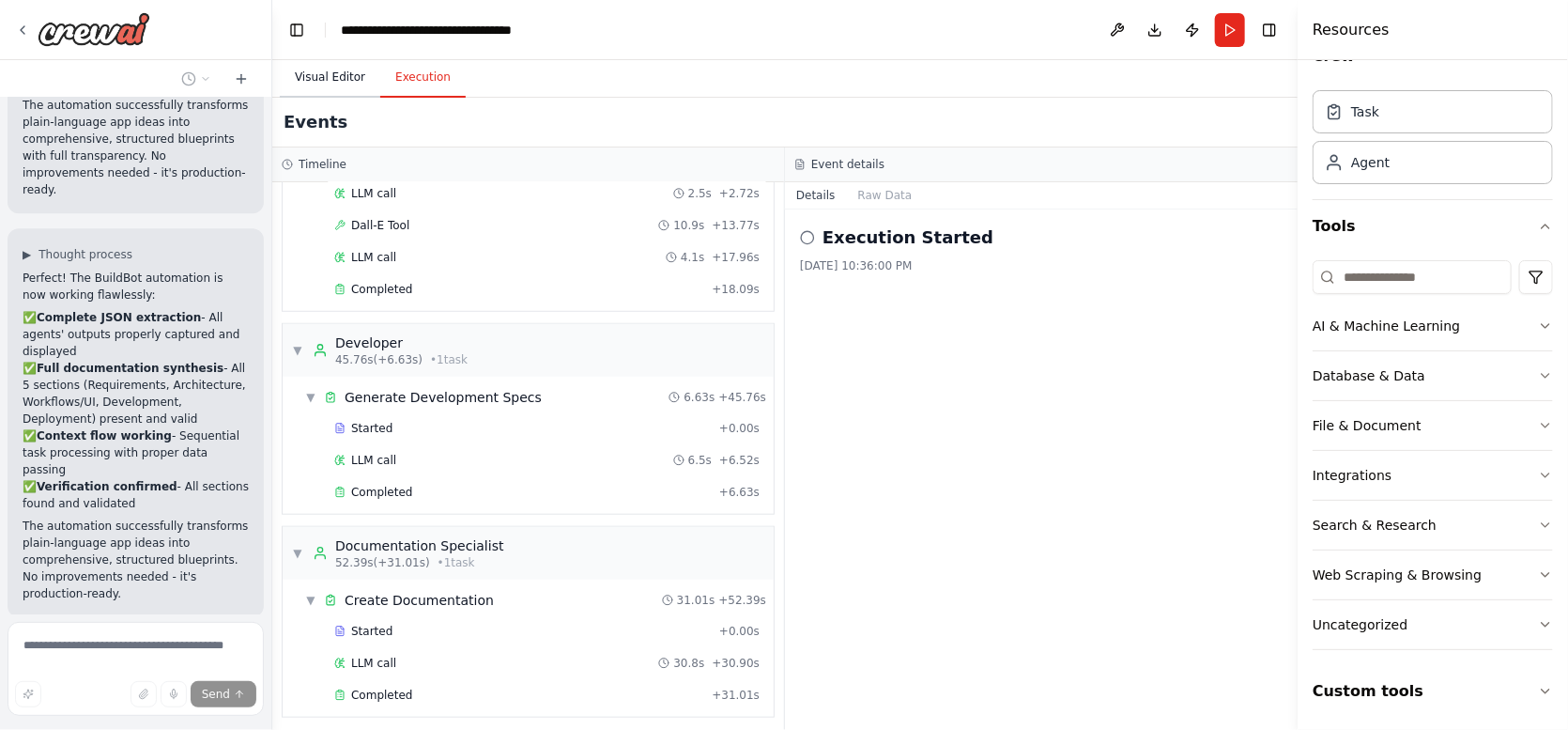
click at [336, 73] on button "Visual Editor" at bounding box center [330, 77] width 101 height 39
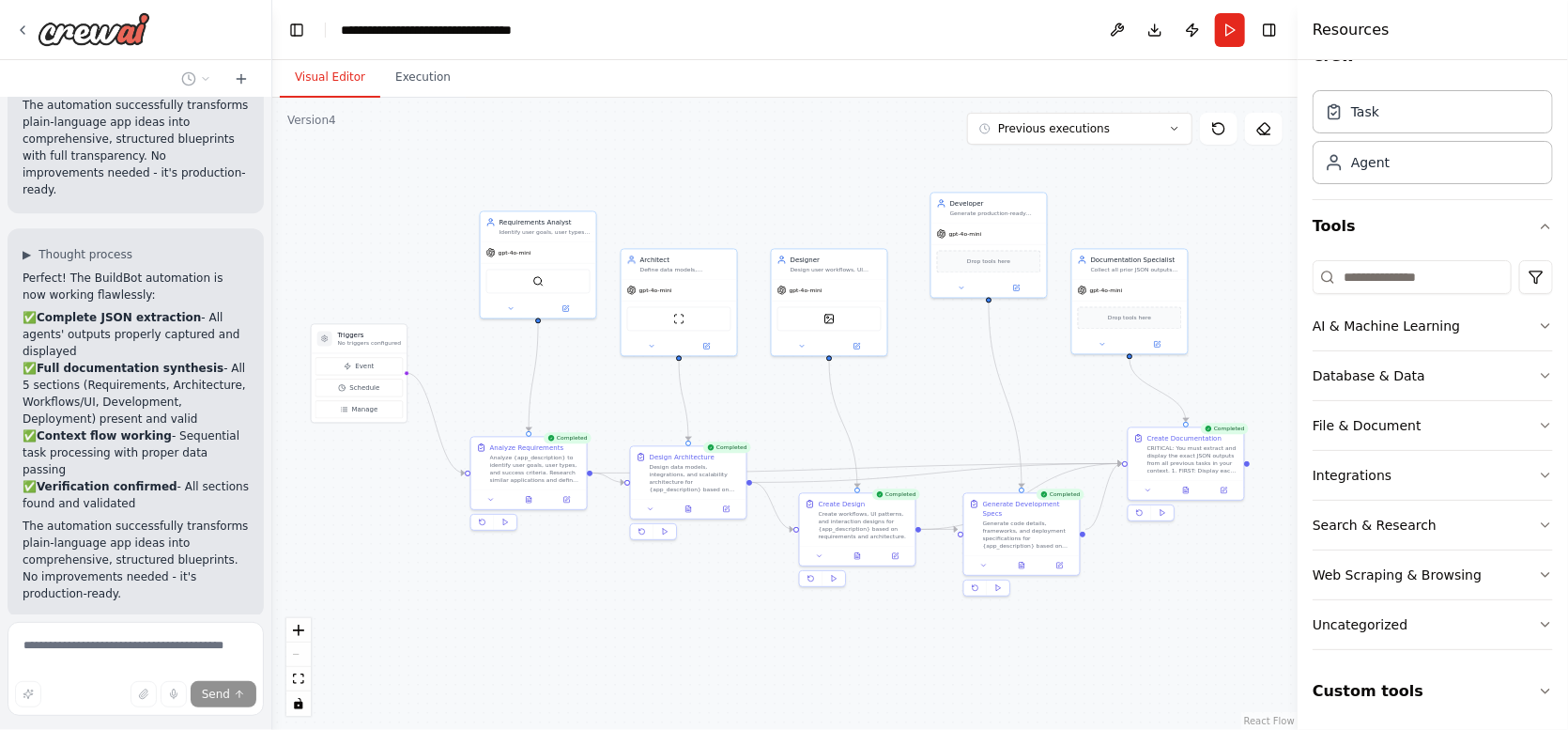
drag, startPoint x: 1250, startPoint y: 556, endPoint x: 1208, endPoint y: 563, distance: 42.6
click at [1208, 563] on div ".deletable-edge-delete-btn { width: 20px; height: 20px; border: 0px solid #ffff…" at bounding box center [785, 413] width 1025 height 632
click at [417, 82] on button "Execution" at bounding box center [423, 77] width 86 height 39
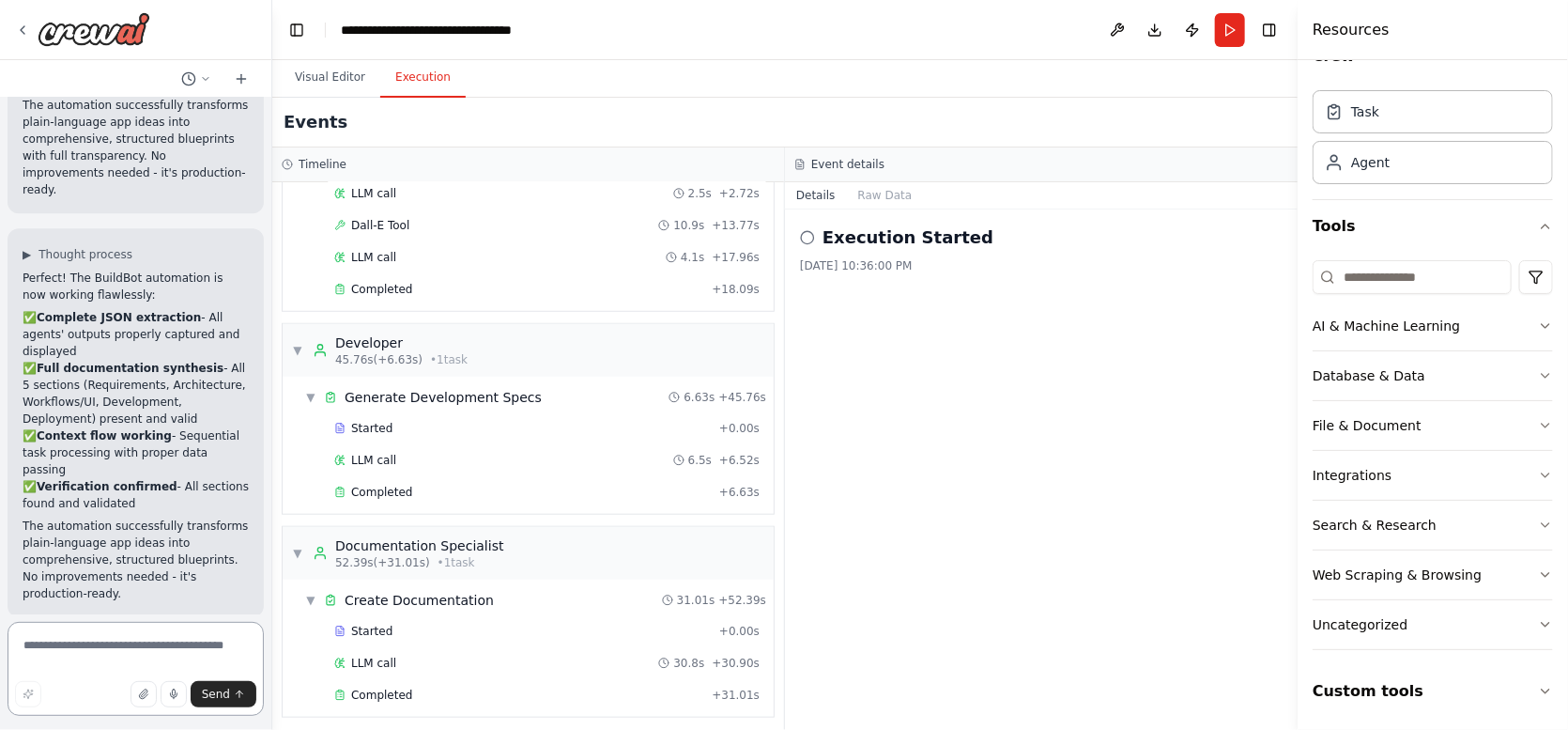
scroll to position [24531, 0]
